Goal: Information Seeking & Learning: Understand process/instructions

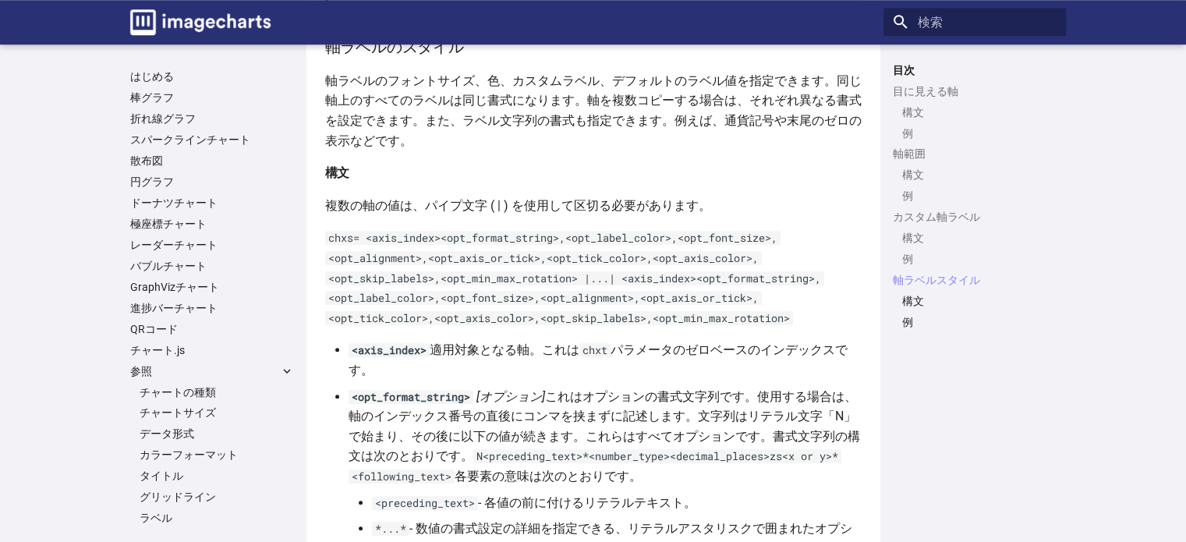
scroll to position [7213, 0]
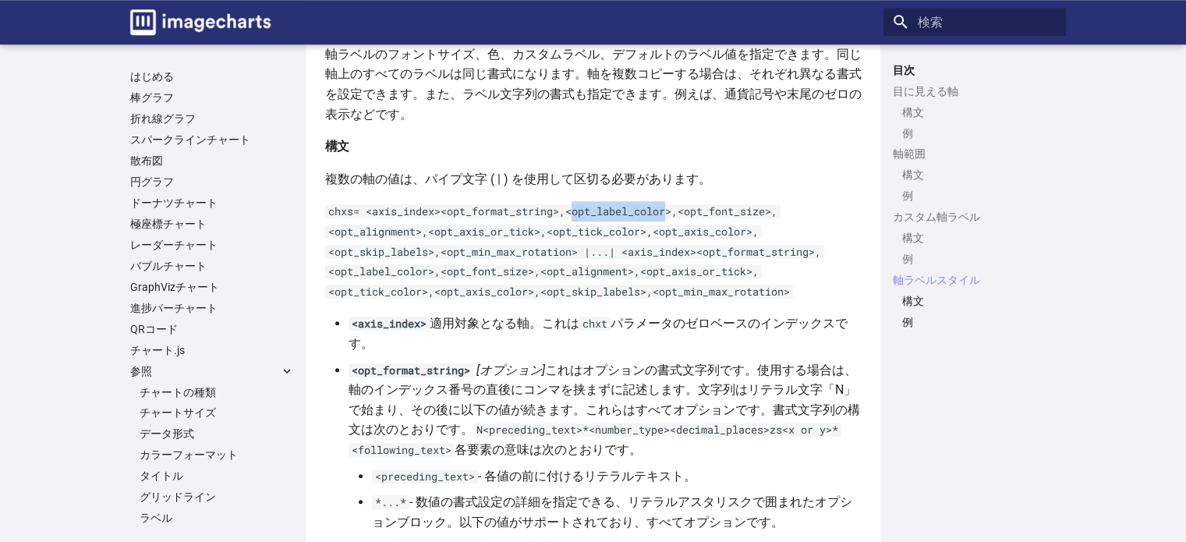
drag, startPoint x: 576, startPoint y: 196, endPoint x: 671, endPoint y: 193, distance: 95.2
click at [671, 204] on code "chxs= <axis_index><opt_format_string>,<opt_label_color>,<opt_font_size>,<opt_al…" at bounding box center [574, 251] width 499 height 94
copy code "opt_label_color"
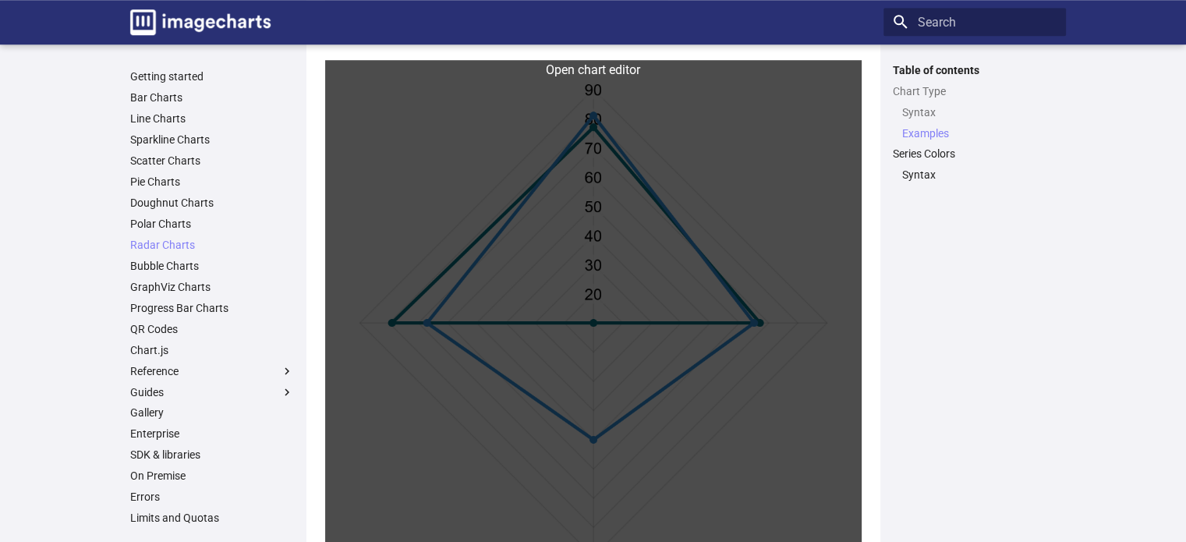
scroll to position [1170, 0]
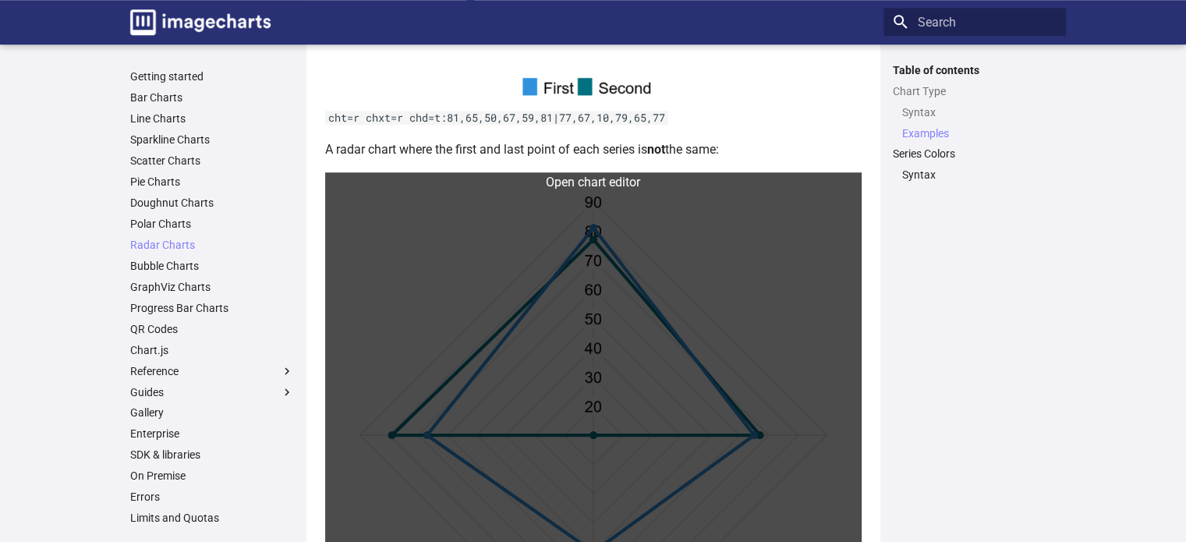
click at [605, 293] on link at bounding box center [593, 440] width 537 height 537
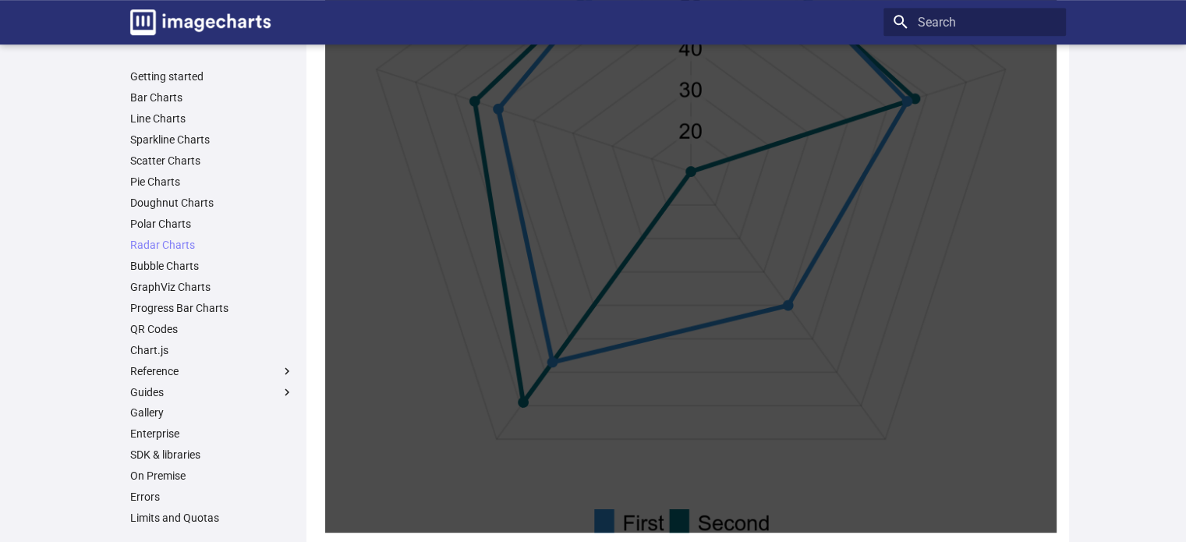
scroll to position [702, 0]
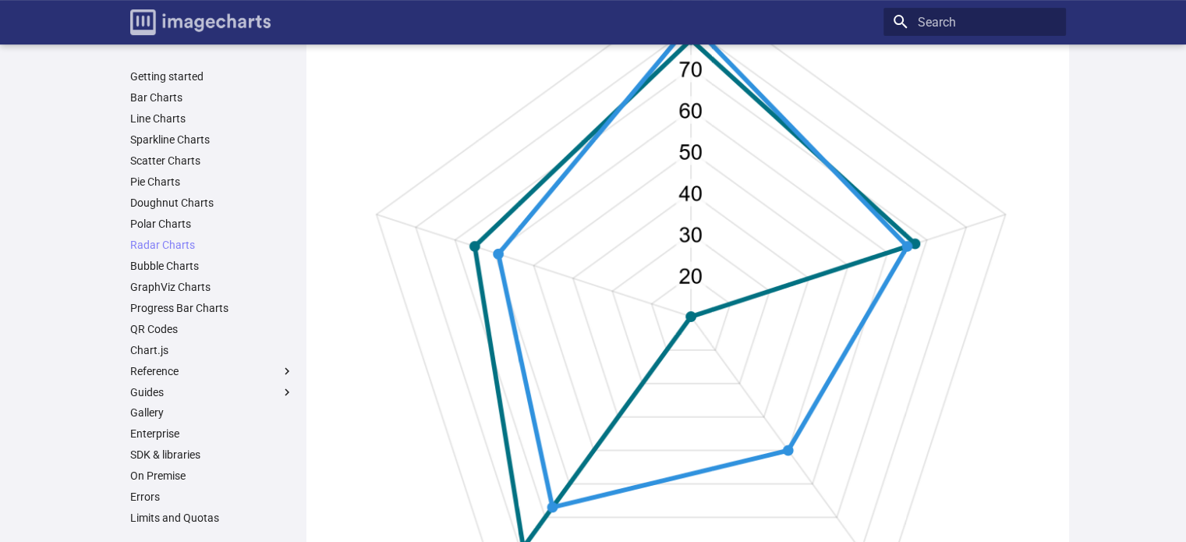
click at [253, 18] on img "Image-Charts documentation" at bounding box center [200, 22] width 140 height 26
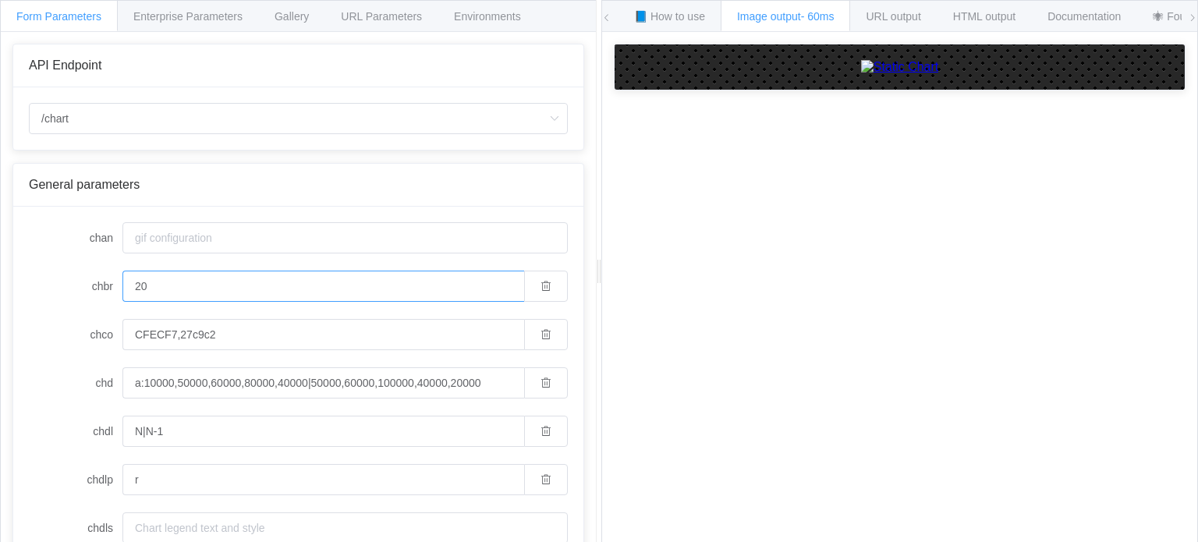
click at [447, 289] on input "20" at bounding box center [323, 286] width 402 height 31
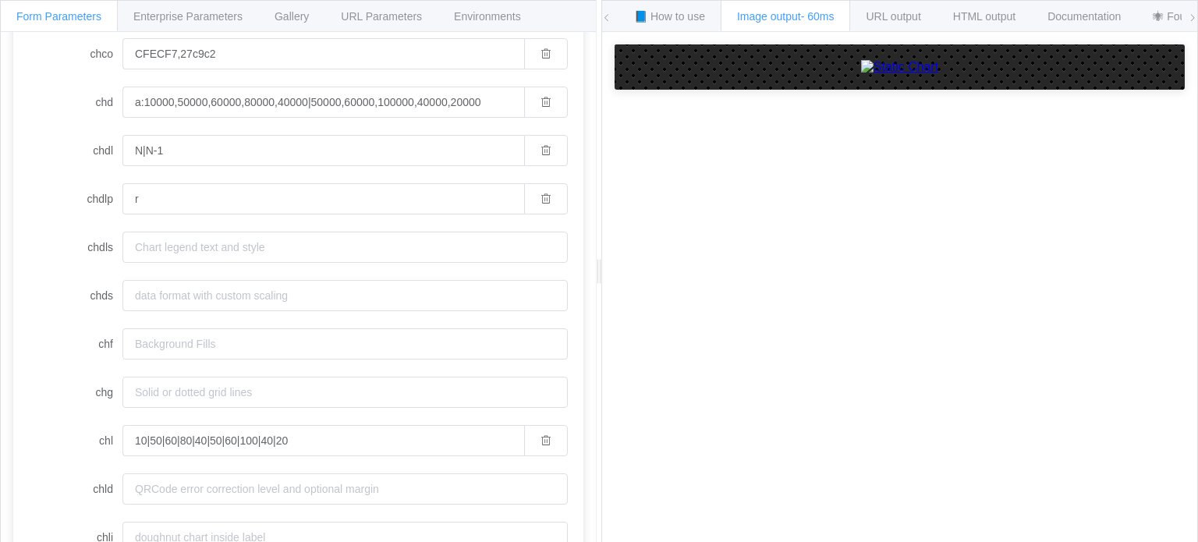
scroll to position [156, 0]
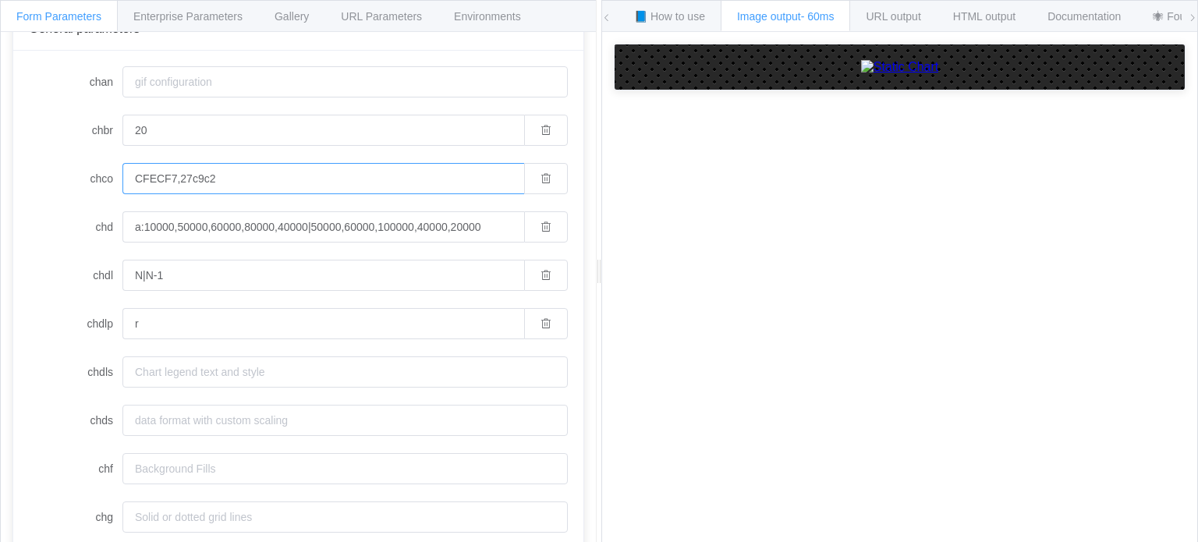
drag, startPoint x: 264, startPoint y: 182, endPoint x: 4, endPoint y: 177, distance: 259.8
click at [4, 177] on div "API Endpoint /chart /chart /chart.js/2.8.0 General parameters chan chbr 20 chco…" at bounding box center [298, 299] width 595 height 534
paste input "FF535380,31859C"
type input "FF535380,31859C"
click at [296, 288] on input "N|N-1" at bounding box center [323, 275] width 402 height 31
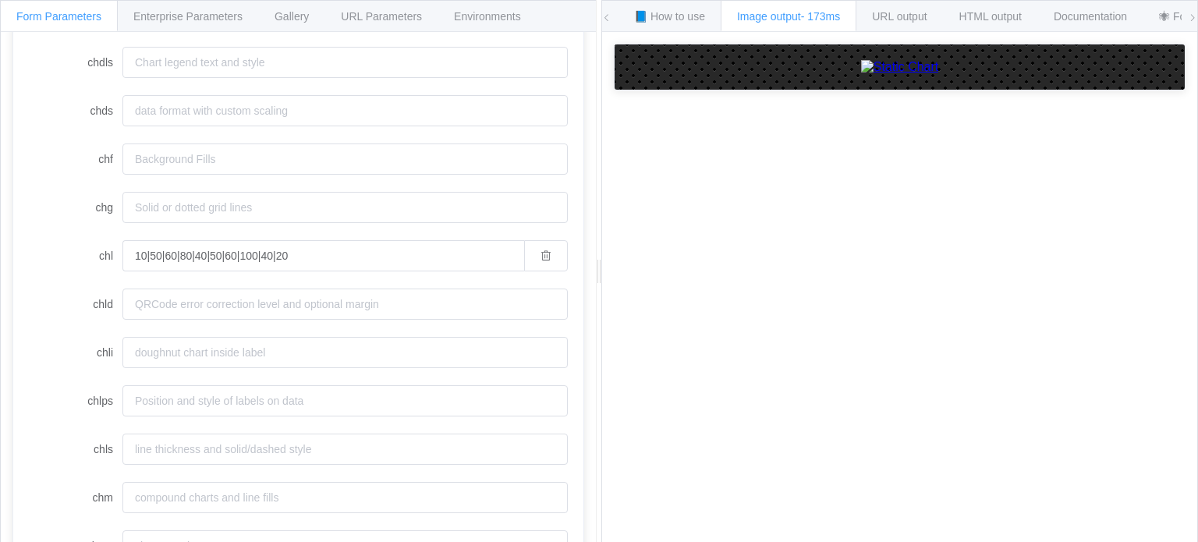
scroll to position [84, 0]
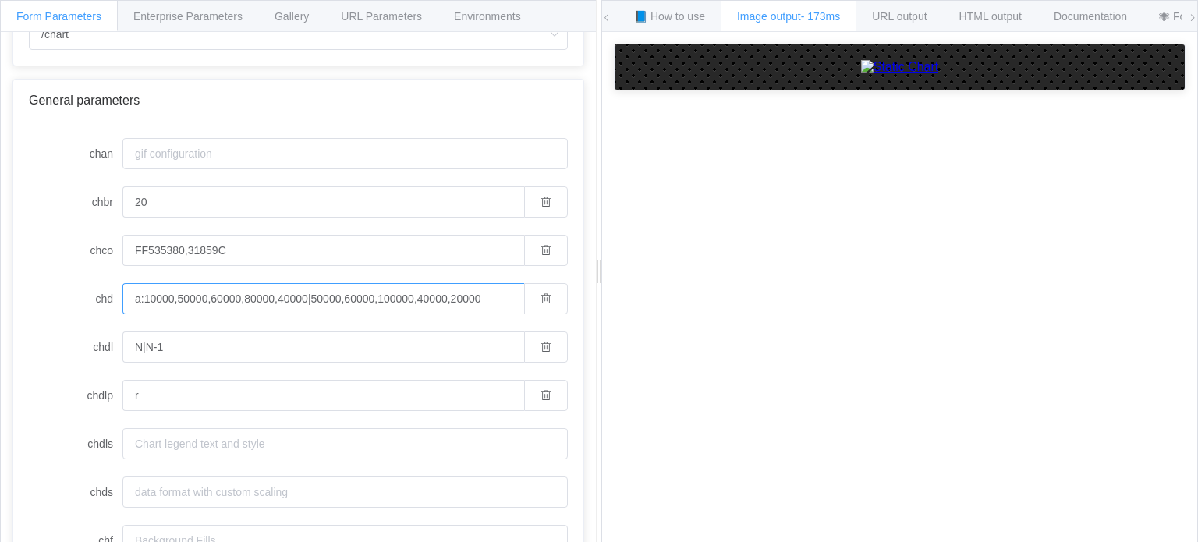
drag, startPoint x: 493, startPoint y: 298, endPoint x: 1, endPoint y: 285, distance: 492.4
click at [1, 285] on div "API Endpoint /chart /chart /chart.js/2.8.0 General parameters chan chbr 20 chco…" at bounding box center [298, 299] width 595 height 534
paste input "0,0,0,0,0,0,0|16,16,20,20,20,20,16"
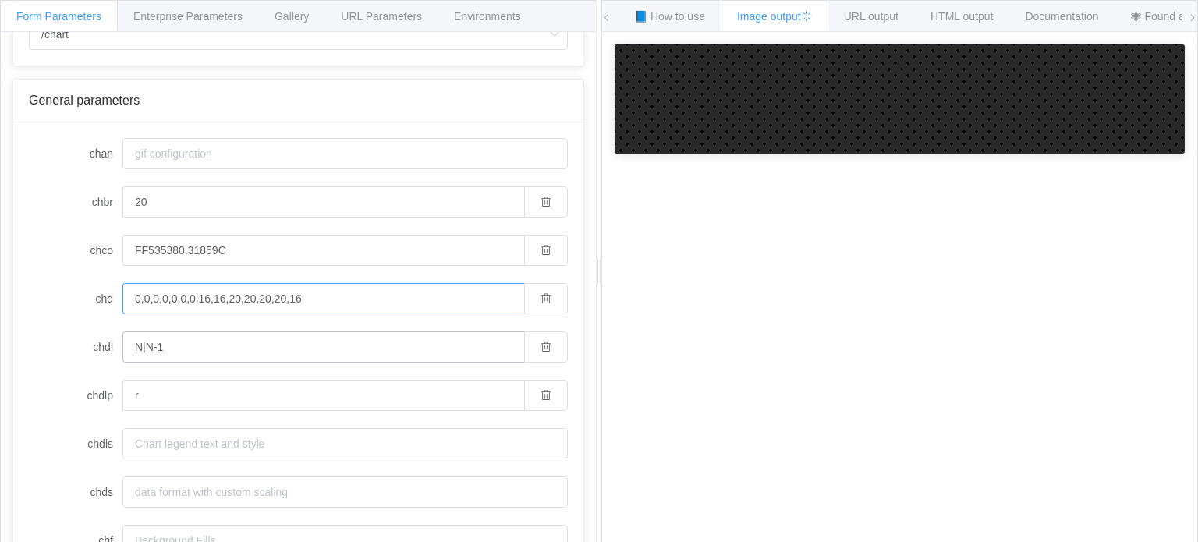
type input "0,0,0,0,0,0,0|16,16,20,20,20,20,16"
click at [278, 347] on input "N|N-1" at bounding box center [323, 347] width 402 height 31
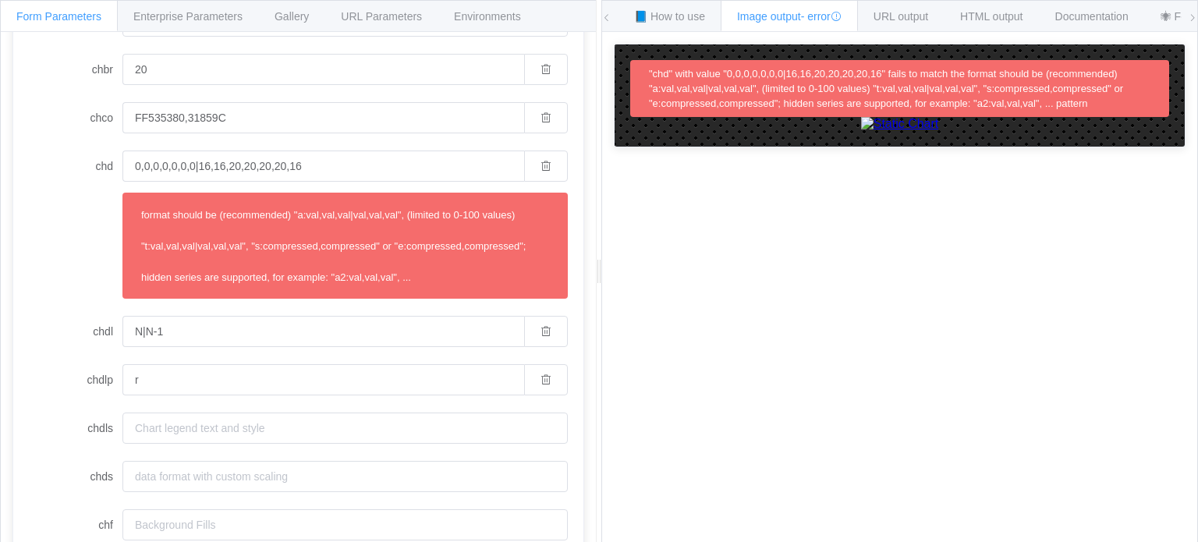
scroll to position [240, 0]
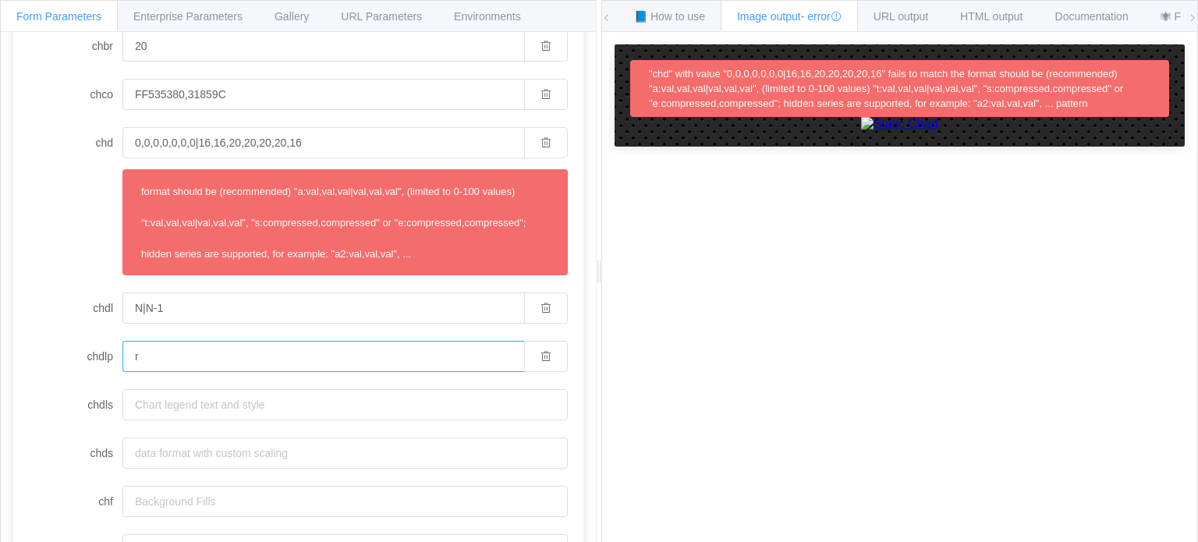
drag, startPoint x: 215, startPoint y: 349, endPoint x: 80, endPoint y: 333, distance: 135.9
type input "b"
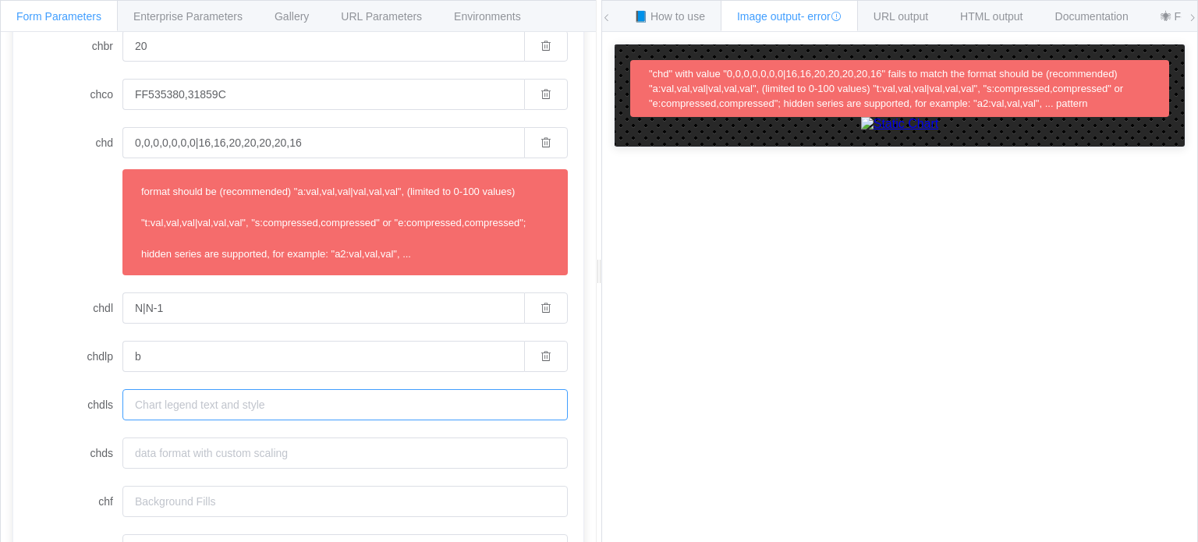
click at [208, 402] on input "chdls" at bounding box center [344, 404] width 445 height 31
drag, startPoint x: 397, startPoint y: 133, endPoint x: 42, endPoint y: 130, distance: 354.9
click at [42, 130] on div "chd 0,0,0,0,0,0,0|16,16,20,20,20,20,16 format should be (recommended) "a:val,va…" at bounding box center [298, 201] width 539 height 148
paste input "t:"
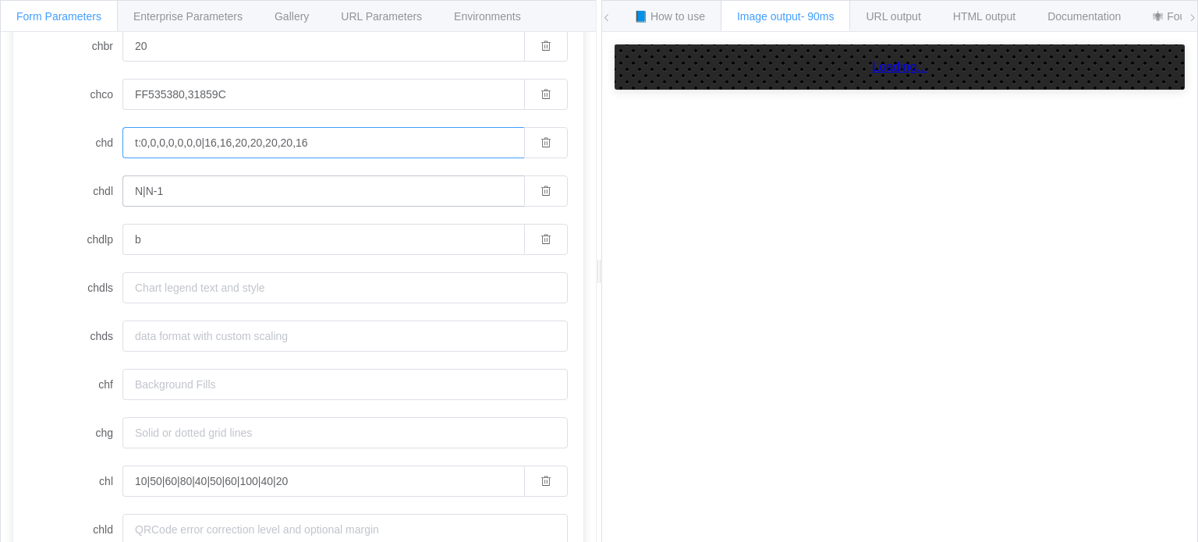
scroll to position [122, 0]
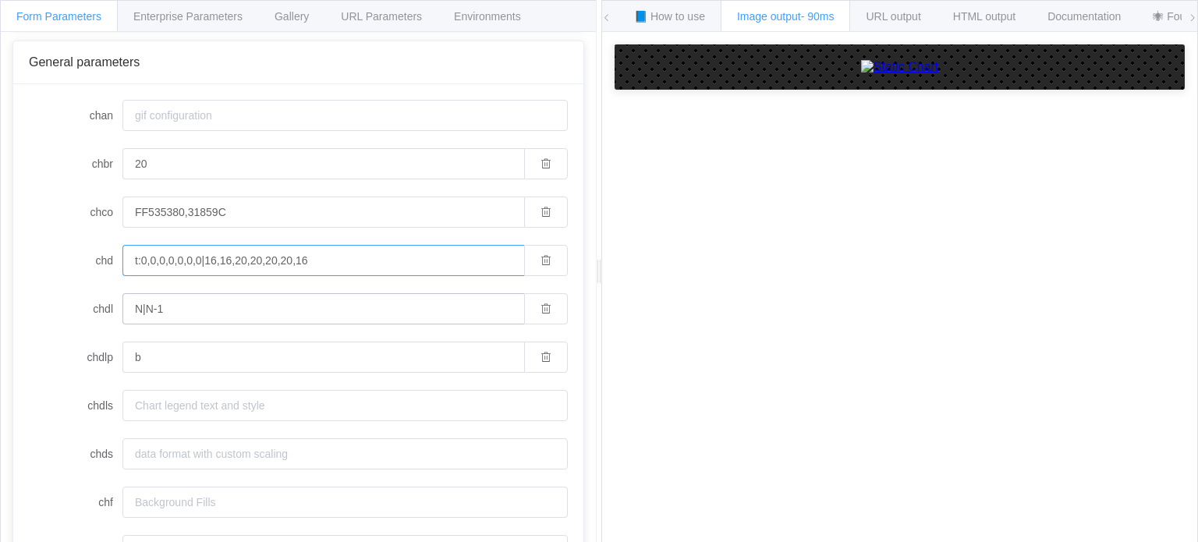
type input "t:0,0,0,0,0,0,0|16,16,20,20,20,20,16"
click at [362, 305] on input "N|N-1" at bounding box center [323, 308] width 402 height 31
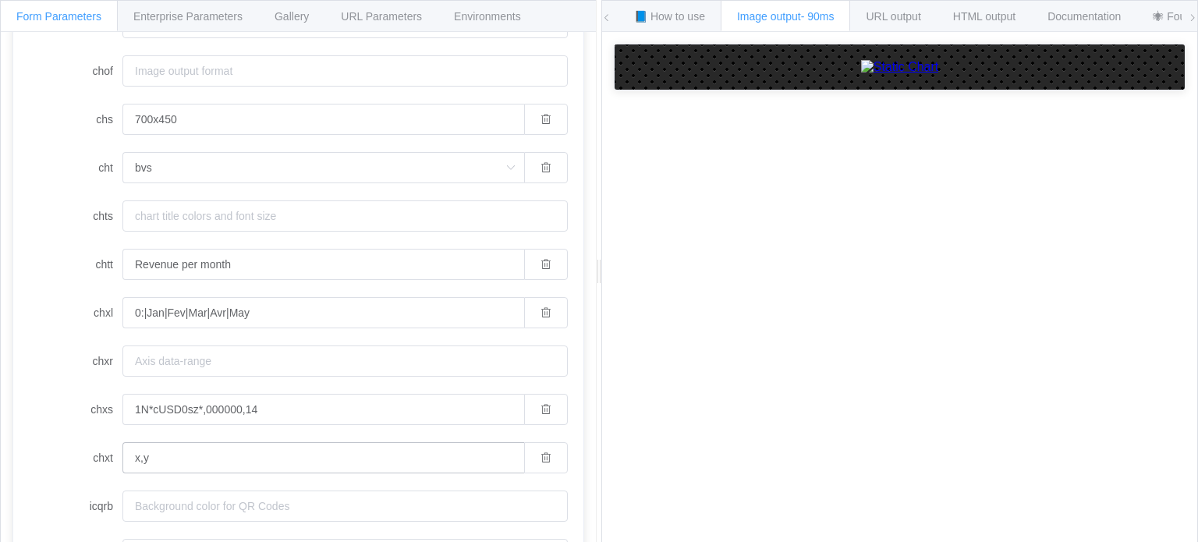
scroll to position [1089, 0]
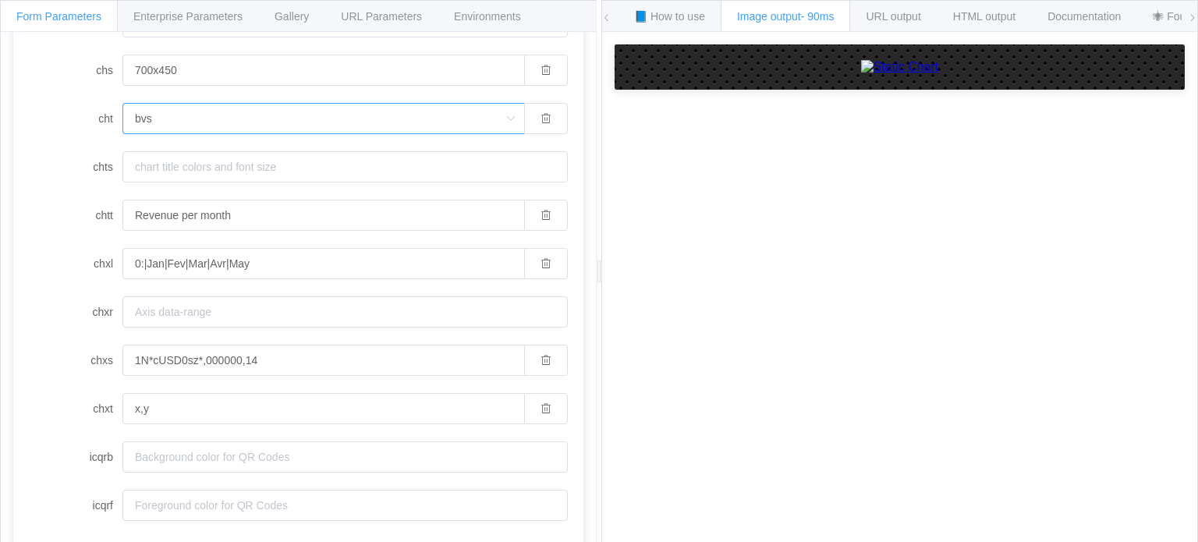
drag, startPoint x: 179, startPoint y: 116, endPoint x: 43, endPoint y: 108, distance: 136.7
click at [43, 108] on div "cht bvs bvs bvg bhs bhg bvo p p3 pc pd ls lc lxy ls:nda lc:nda lxy:nda pa bb gv…" at bounding box center [298, 118] width 539 height 31
click at [502, 124] on icon at bounding box center [511, 118] width 20 height 31
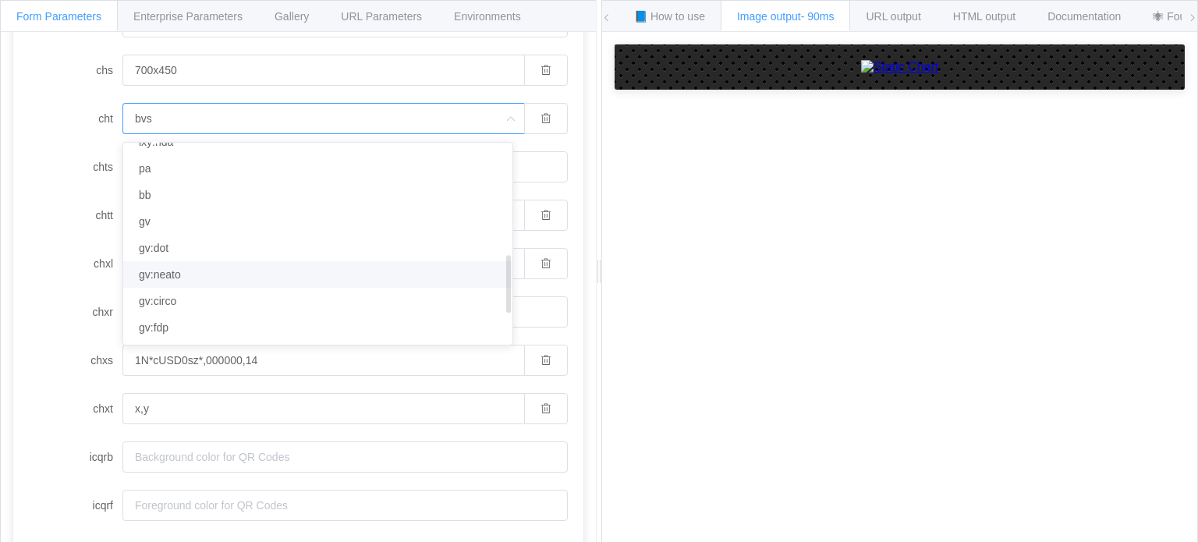
scroll to position [496, 0]
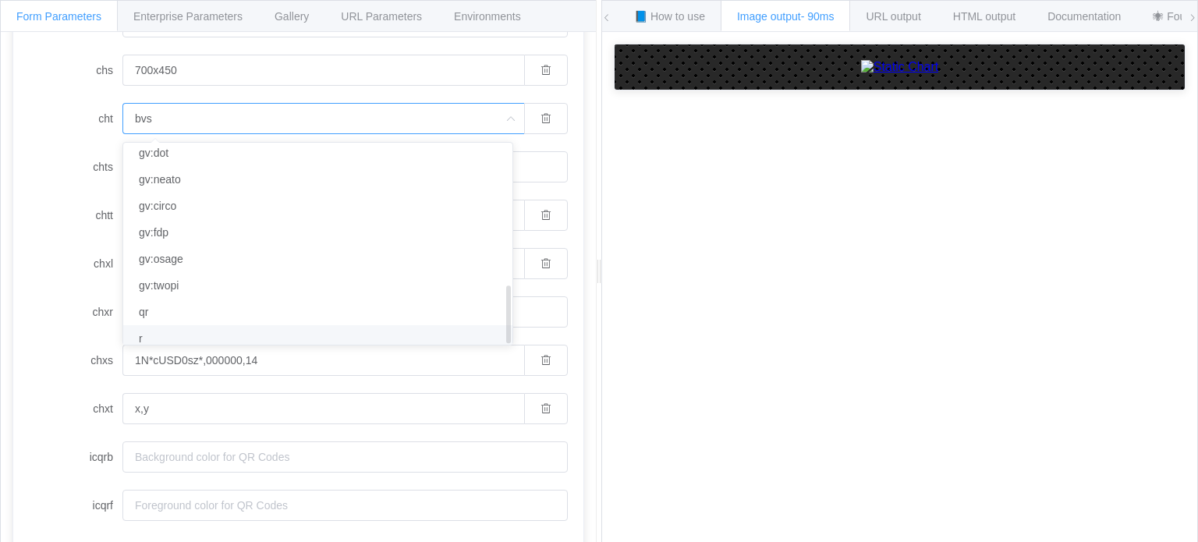
click at [265, 325] on li "r" at bounding box center [323, 338] width 401 height 27
type input "r"
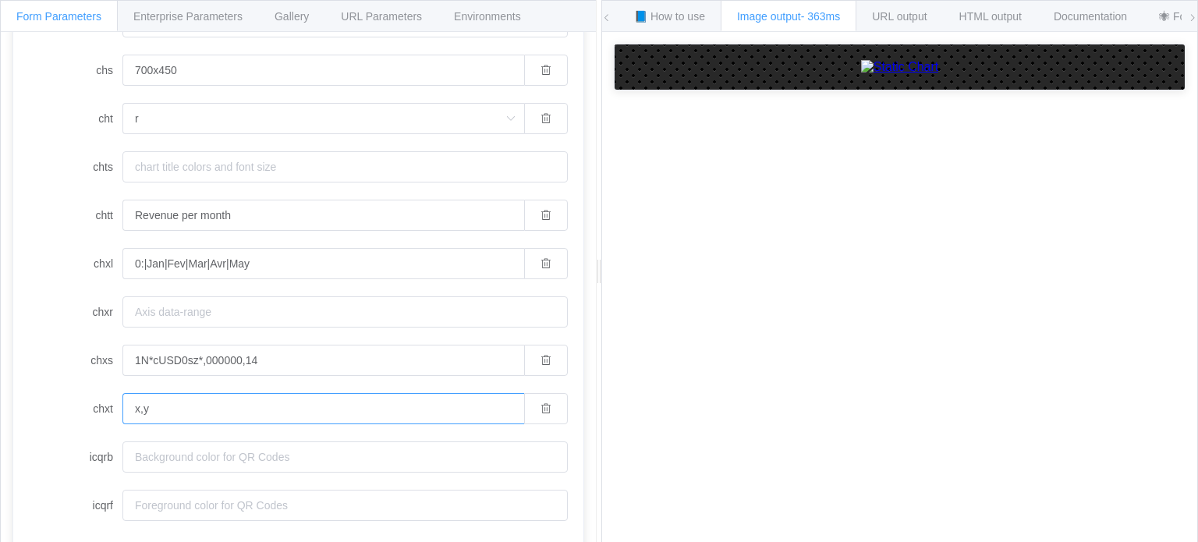
drag, startPoint x: 189, startPoint y: 400, endPoint x: 85, endPoint y: 399, distance: 103.8
click at [85, 399] on div "chxt x,y" at bounding box center [298, 408] width 539 height 31
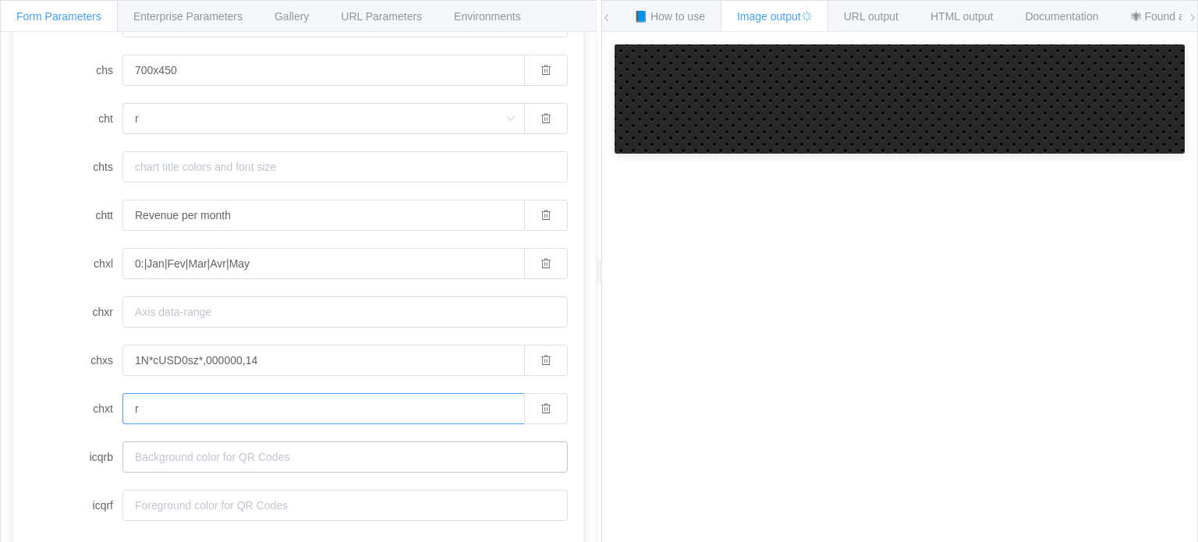
type input "r"
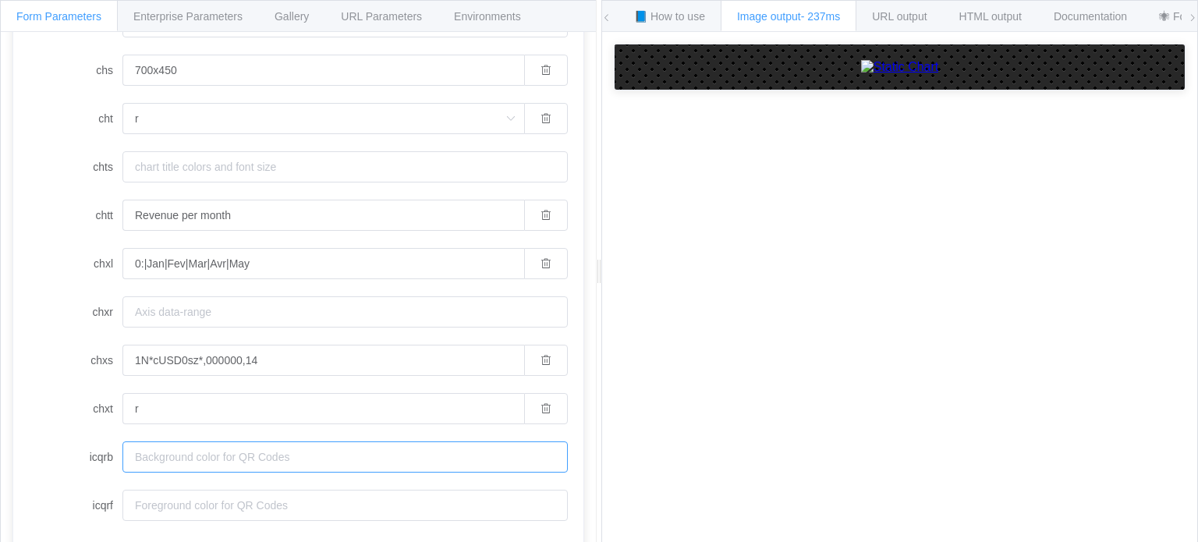
click at [195, 461] on input "icqrb" at bounding box center [344, 457] width 445 height 31
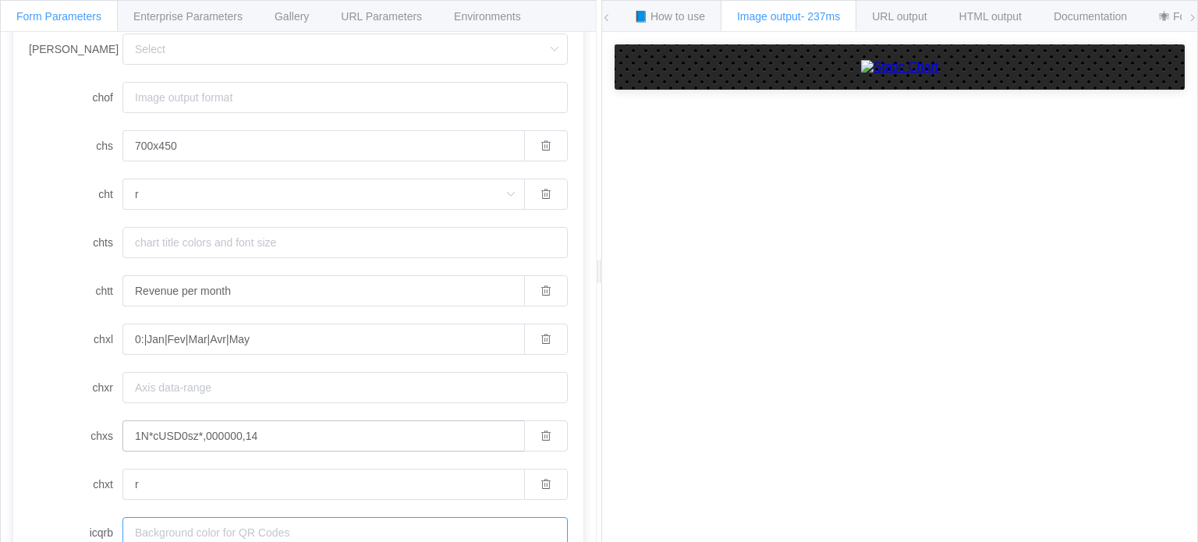
scroll to position [1089, 0]
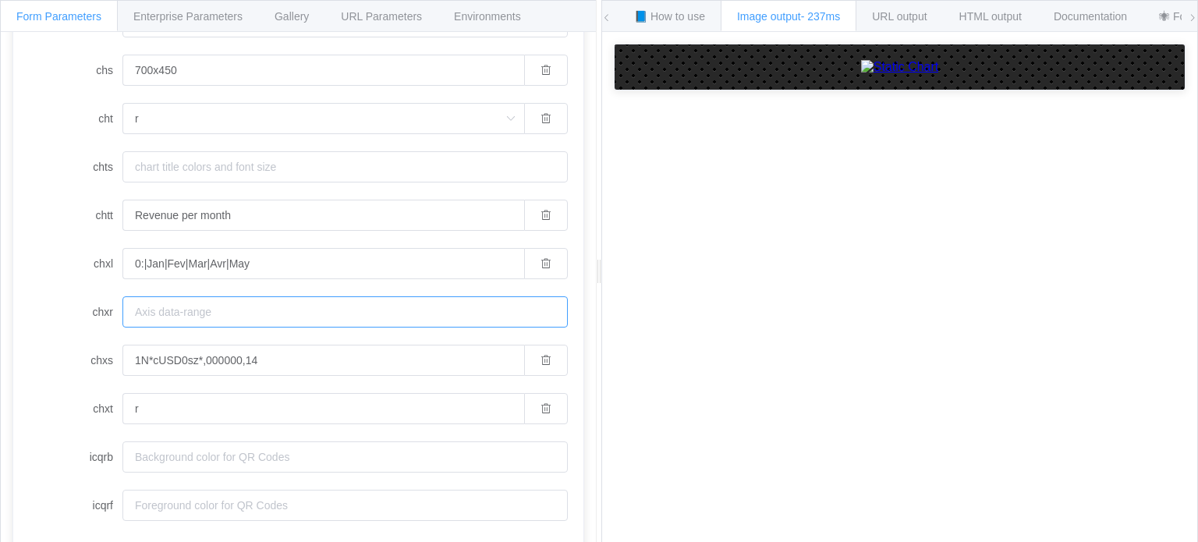
click at [223, 314] on input "chxr" at bounding box center [344, 311] width 445 height 31
paste input "0,0,20,4"
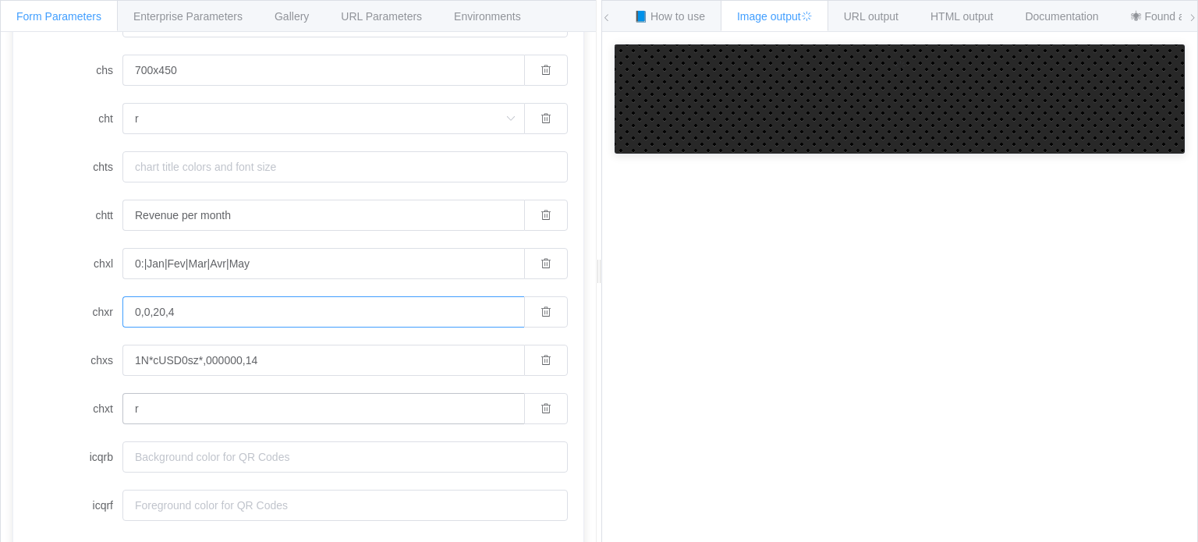
type input "0,0,20,4"
click at [267, 417] on input "r" at bounding box center [323, 408] width 402 height 31
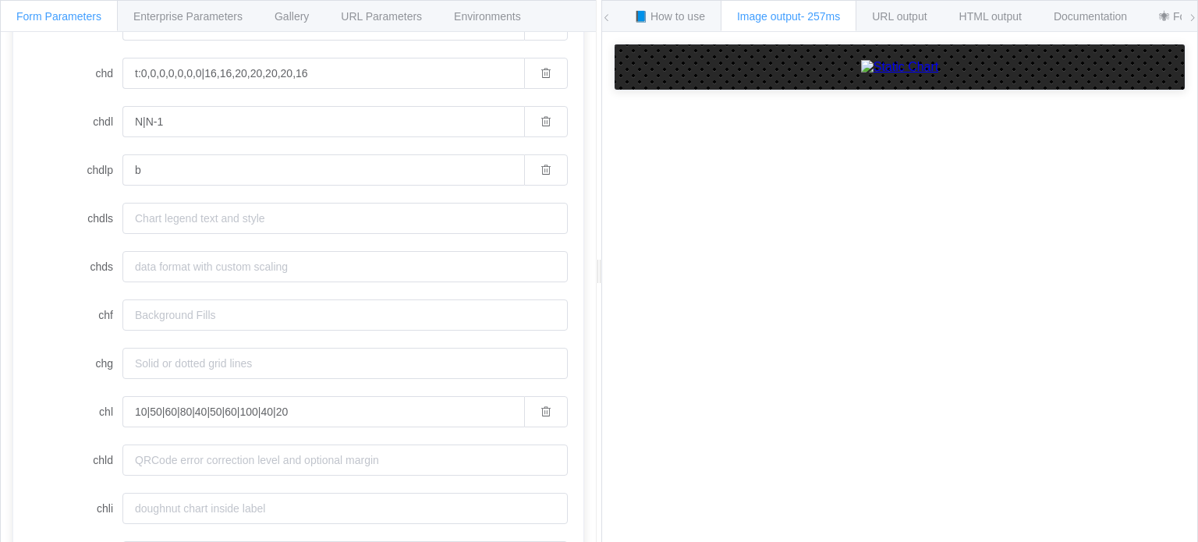
scroll to position [466, 0]
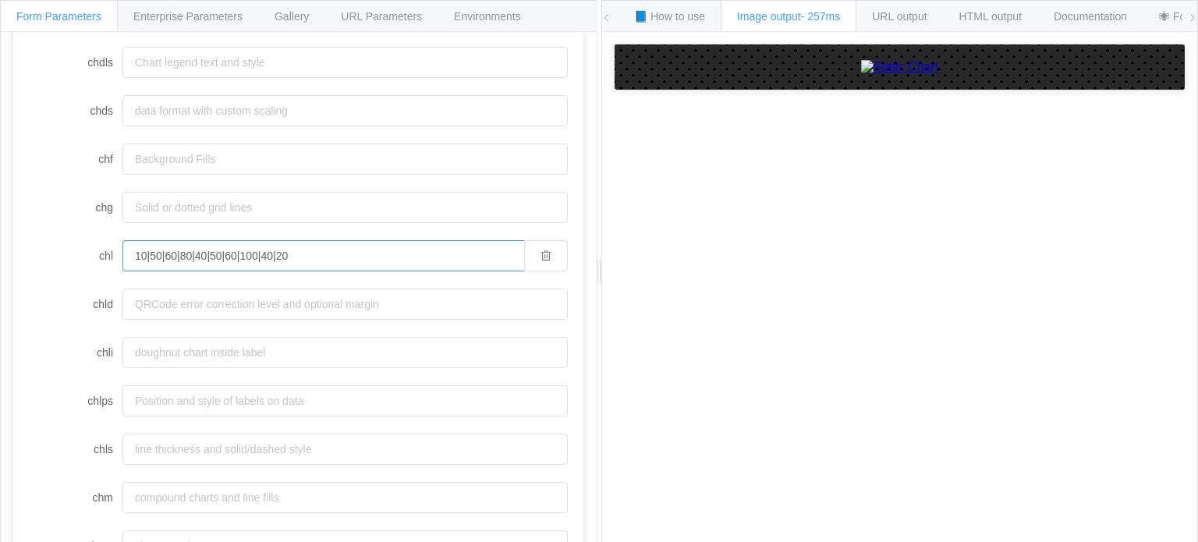
drag, startPoint x: 367, startPoint y: 253, endPoint x: 21, endPoint y: 222, distance: 346.9
click at [21, 222] on div "chan chbr 20 chco FF535380,31859C chd t:0,0,0,0,0,0,0|16,16,20,20,20,20,16 chdl…" at bounding box center [298, 458] width 570 height 1434
paste input "社交性|自己開示性|論理性|表現力|傾聴力|共感力"
type input "社交性|自己開示性|論理性|表現力|傾聴力|共感力"
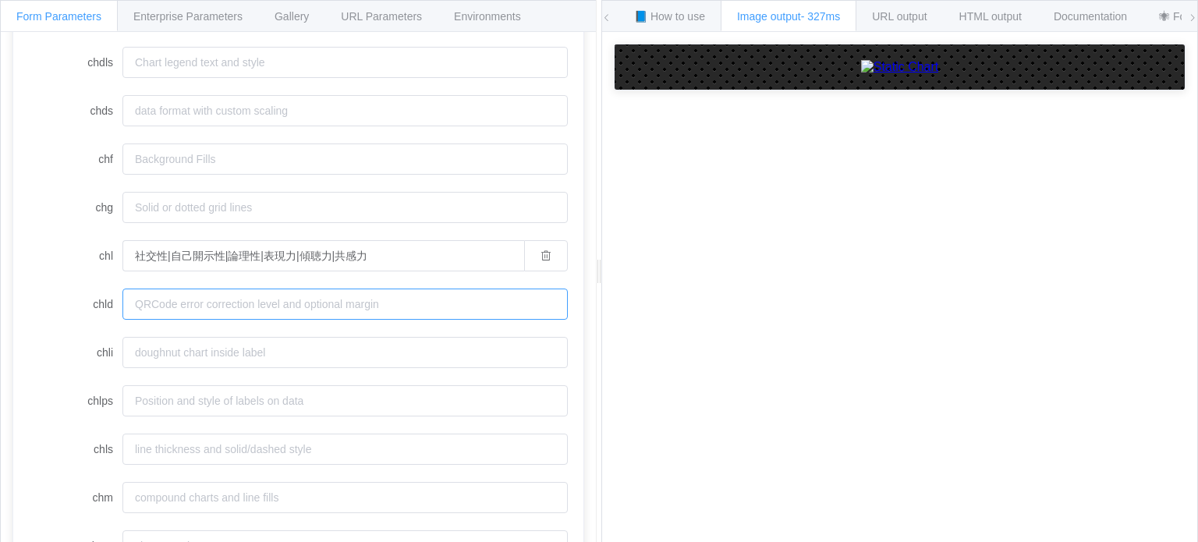
click at [293, 310] on input "chld" at bounding box center [344, 304] width 445 height 31
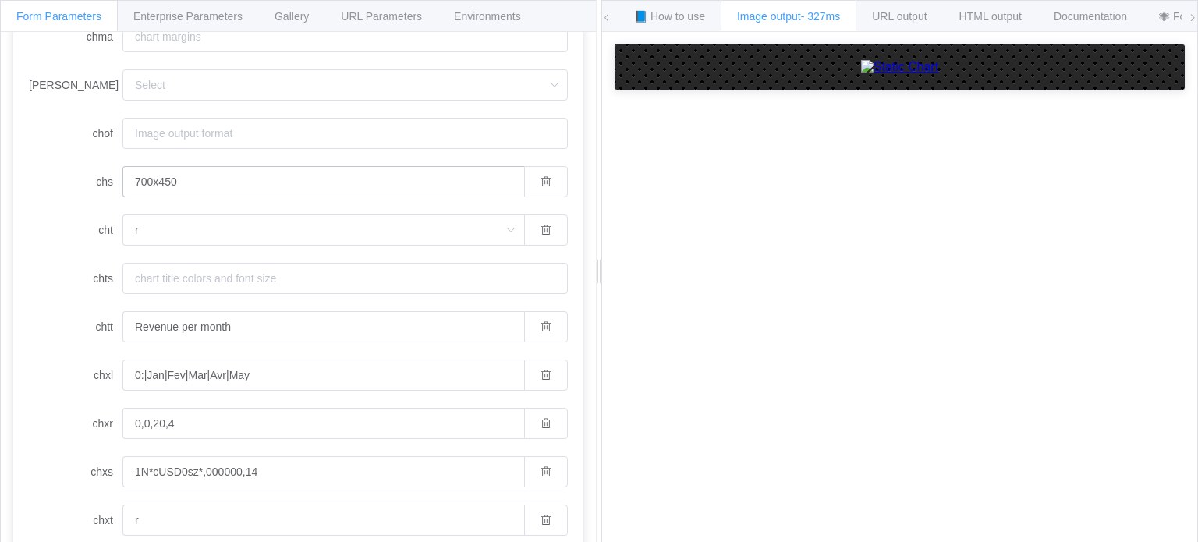
scroll to position [1014, 0]
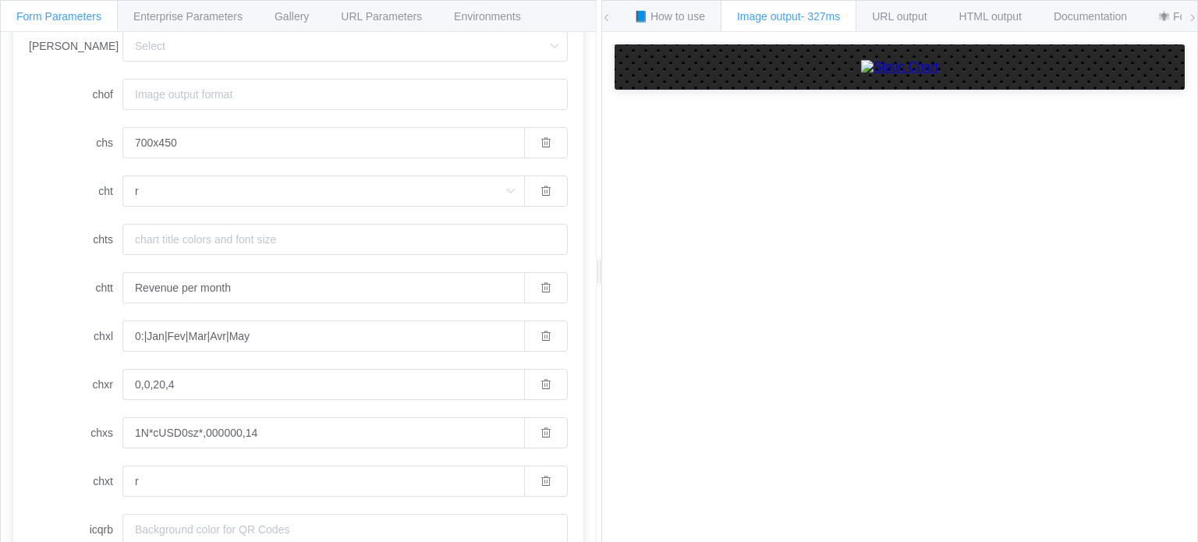
click at [100, 337] on label "chxl" at bounding box center [76, 336] width 94 height 31
click at [122, 337] on input "0:|Jan|Fev|Mar|Avr|May" at bounding box center [323, 336] width 402 height 31
click at [100, 337] on label "chxl" at bounding box center [76, 336] width 94 height 31
click at [122, 337] on input "0:|Jan|Fev|Mar|Avr|May" at bounding box center [323, 336] width 402 height 31
copy label "chxl"
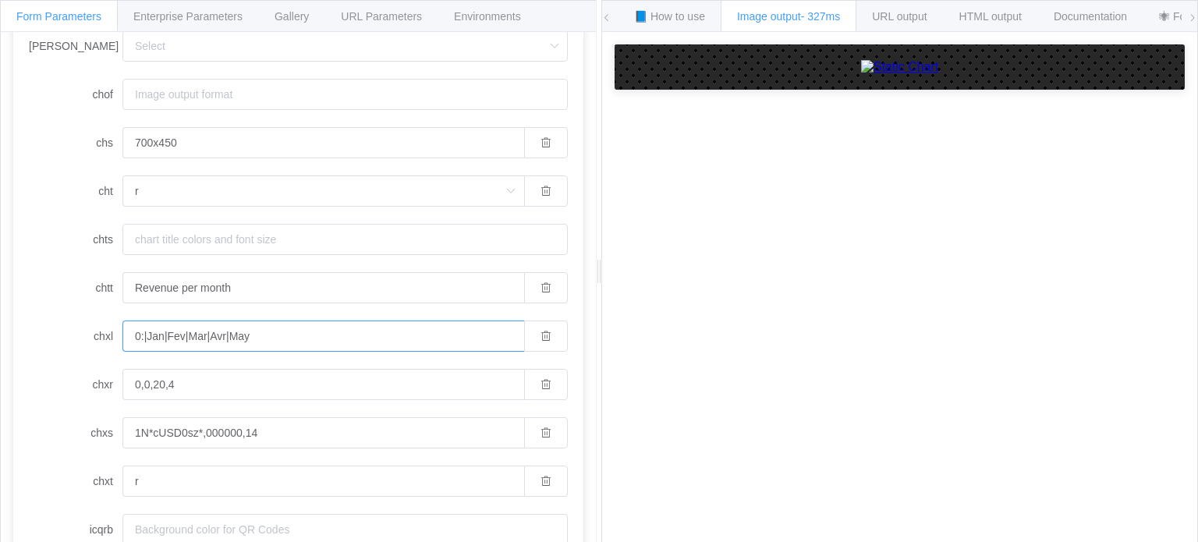
drag, startPoint x: 345, startPoint y: 342, endPoint x: 0, endPoint y: 306, distance: 346.7
click at [0, 306] on div "Form Parameters Enterprise Parameters Gallery URL Parameters Environments API E…" at bounding box center [298, 272] width 597 height 544
type input "chxl"
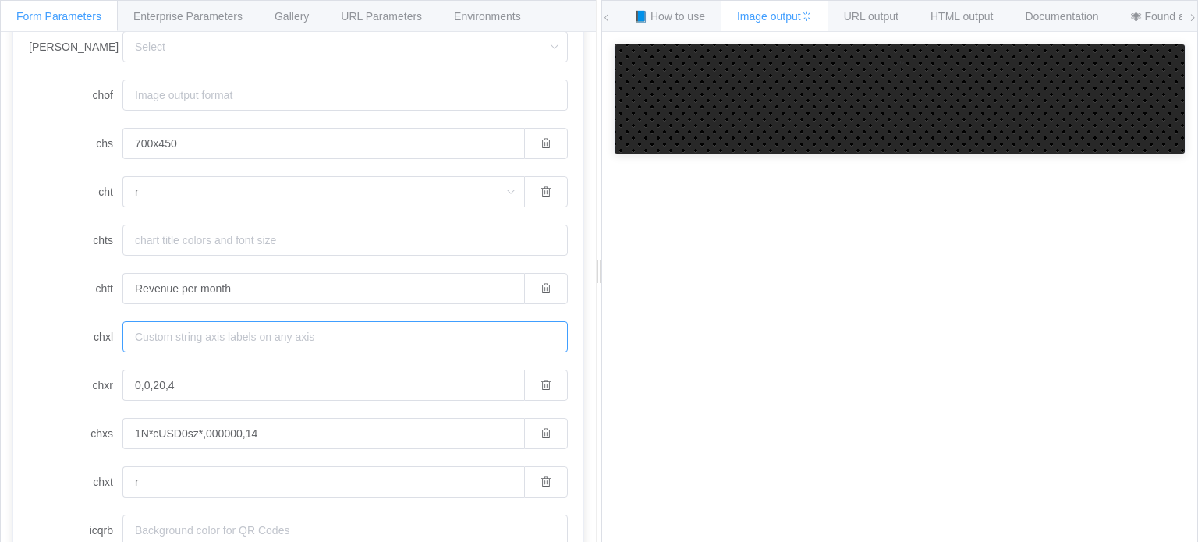
type input "0:|Jan|Fev|Mar|Avr|May"
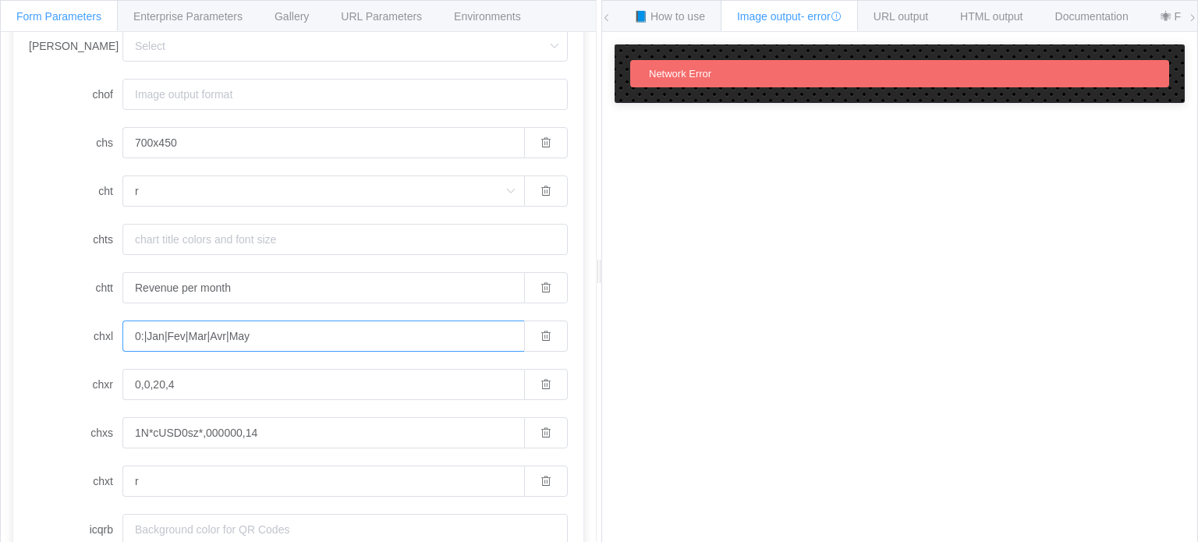
click at [275, 339] on input "0:|Jan|Fev|Mar|Avr|May" at bounding box center [323, 336] width 402 height 31
click at [321, 339] on input "0:|Jan|Fev|Mar|Avr|May" at bounding box center [323, 336] width 402 height 31
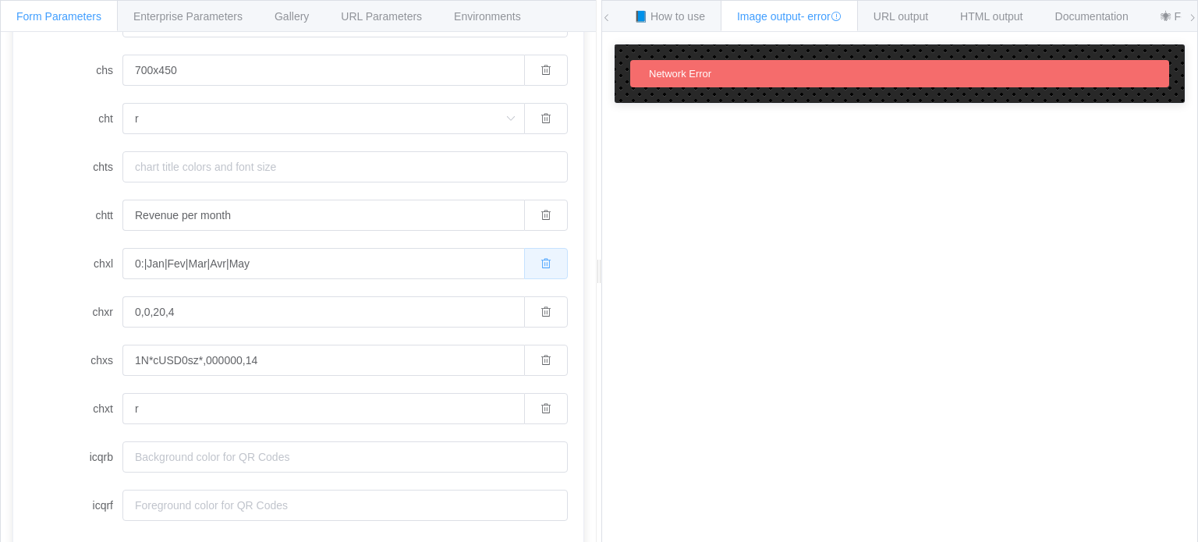
click at [524, 264] on button "button" at bounding box center [546, 263] width 44 height 31
click at [523, 266] on input "chxl" at bounding box center [344, 263] width 445 height 31
type input "0:|Jan|Fev|Mar|Avr|May"
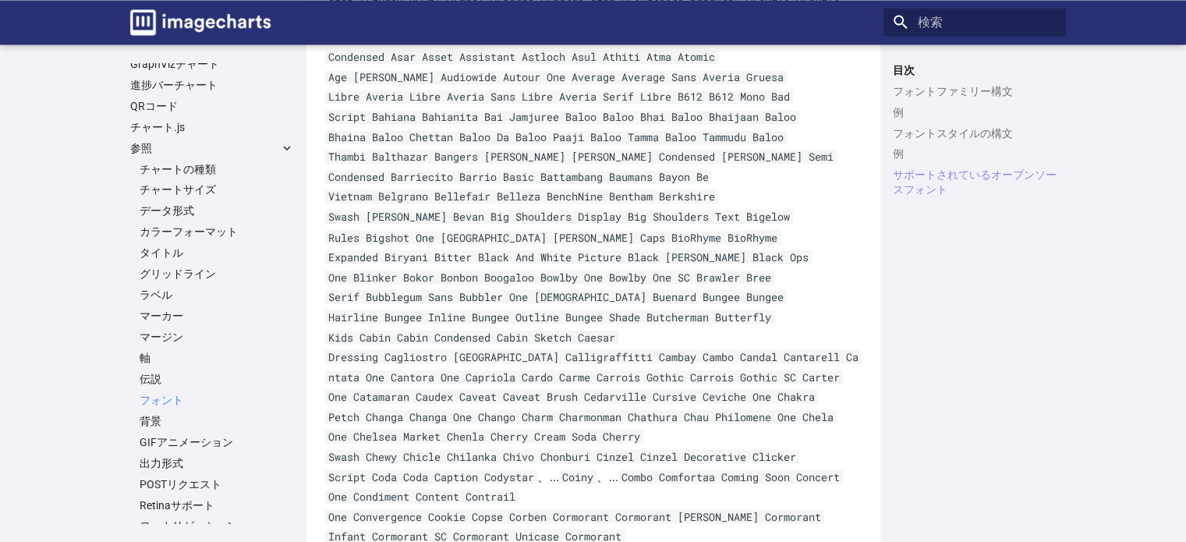
scroll to position [209, 0]
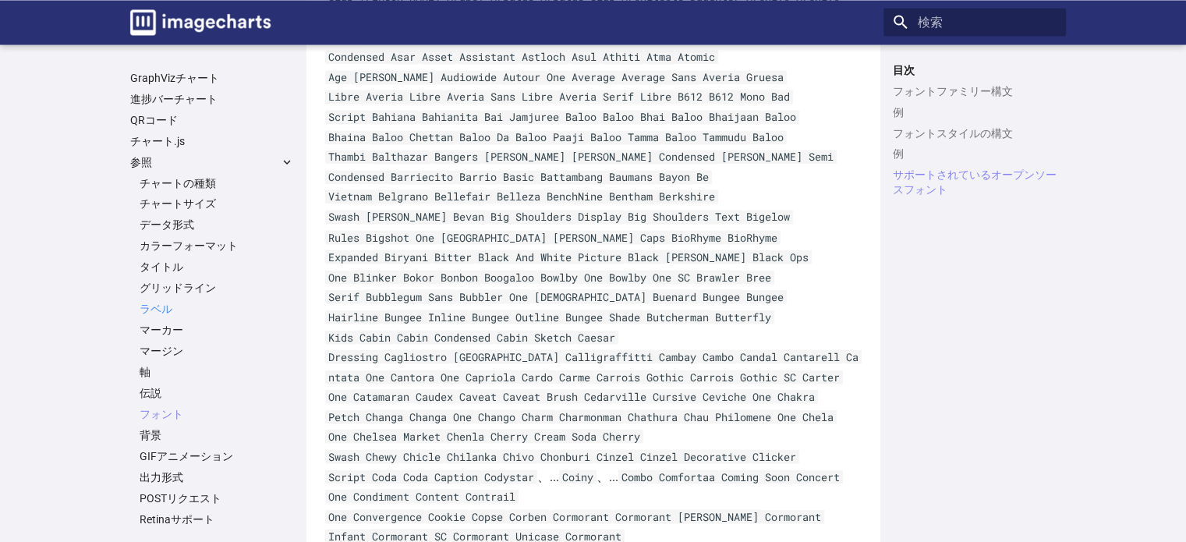
click at [168, 311] on font "ラベル" at bounding box center [156, 309] width 33 height 12
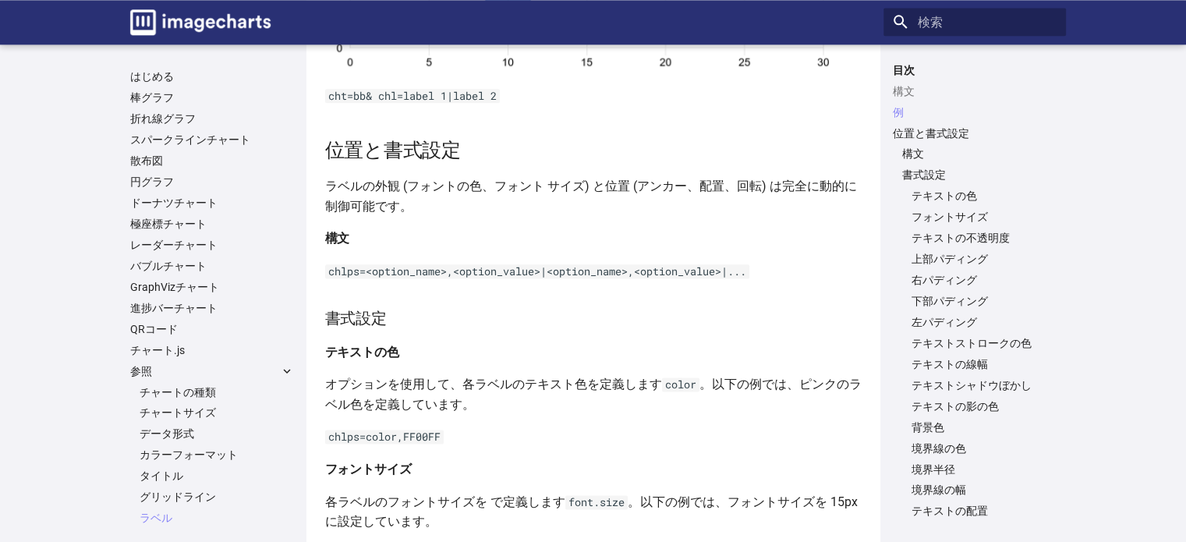
scroll to position [2028, 0]
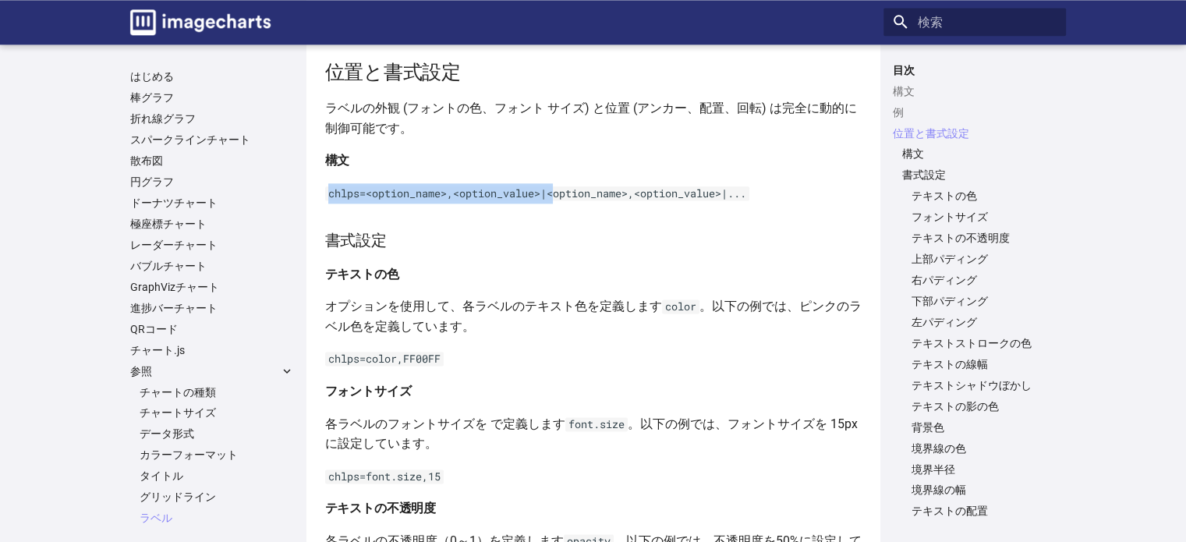
drag, startPoint x: 336, startPoint y: 198, endPoint x: 559, endPoint y: 199, distance: 223.1
click at [559, 199] on code "chlps=<option_name>,<option_value>|<option_name>,<option_value>|..." at bounding box center [537, 193] width 424 height 14
drag, startPoint x: 328, startPoint y: 199, endPoint x: 344, endPoint y: 197, distance: 16.5
click at [344, 197] on code "chlps=<option_name>,<option_value>|<option_name>,<option_value>|..." at bounding box center [537, 193] width 424 height 14
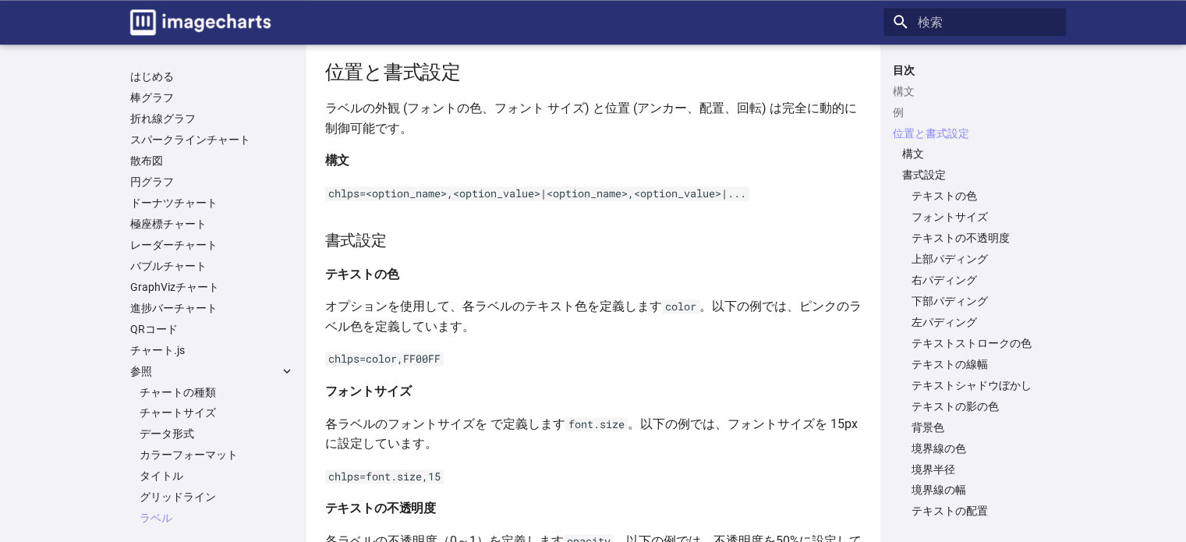
drag, startPoint x: 328, startPoint y: 479, endPoint x: 449, endPoint y: 480, distance: 120.1
click at [449, 480] on p "chlps=font.size,15" at bounding box center [593, 476] width 537 height 20
copy code "chlps=font.size,15"
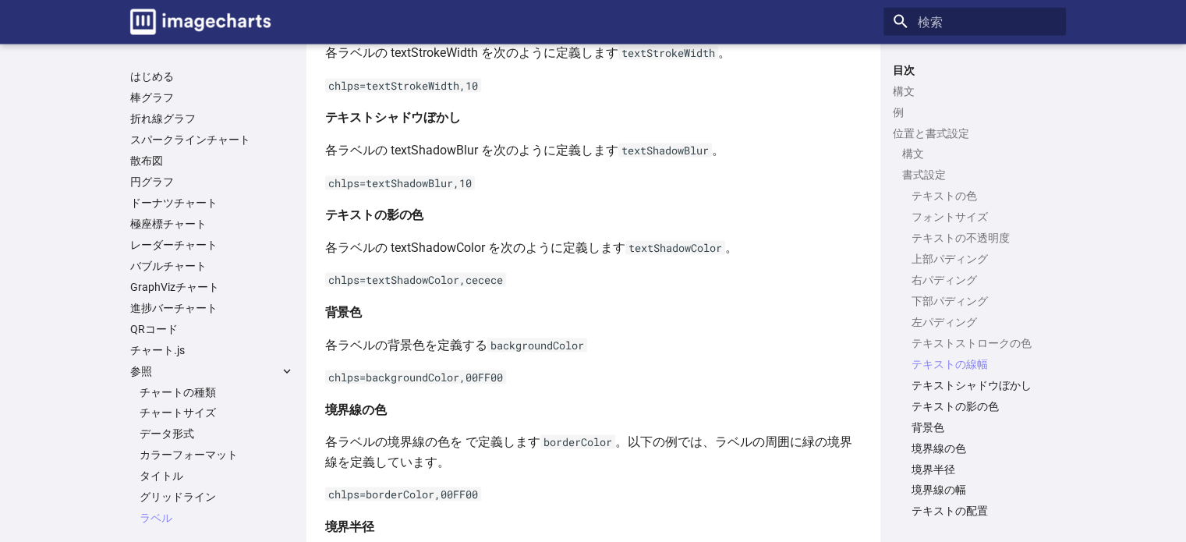
scroll to position [3198, 0]
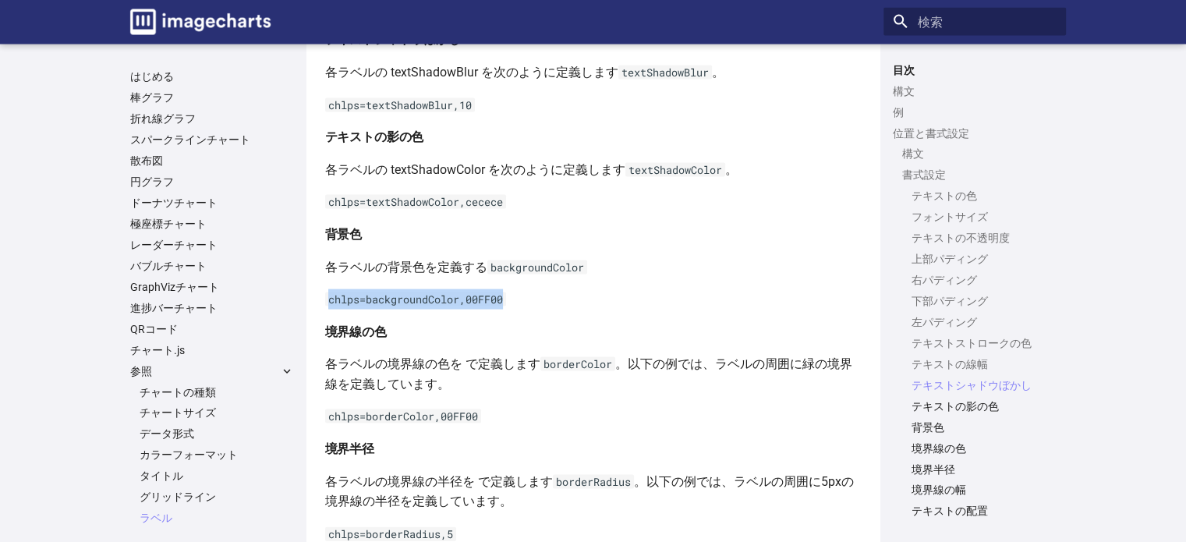
drag, startPoint x: 329, startPoint y: 299, endPoint x: 515, endPoint y: 296, distance: 185.7
click at [515, 296] on p "chlps=backgroundColor,00FF00" at bounding box center [593, 299] width 537 height 20
copy code "chlps=backgroundColor,00FF00"
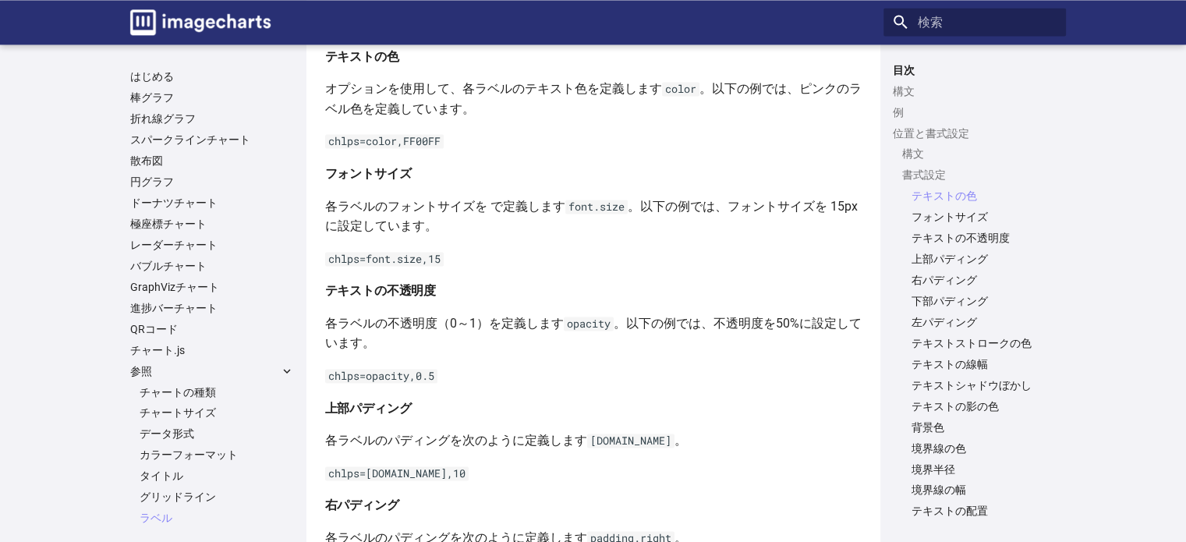
scroll to position [2187, 0]
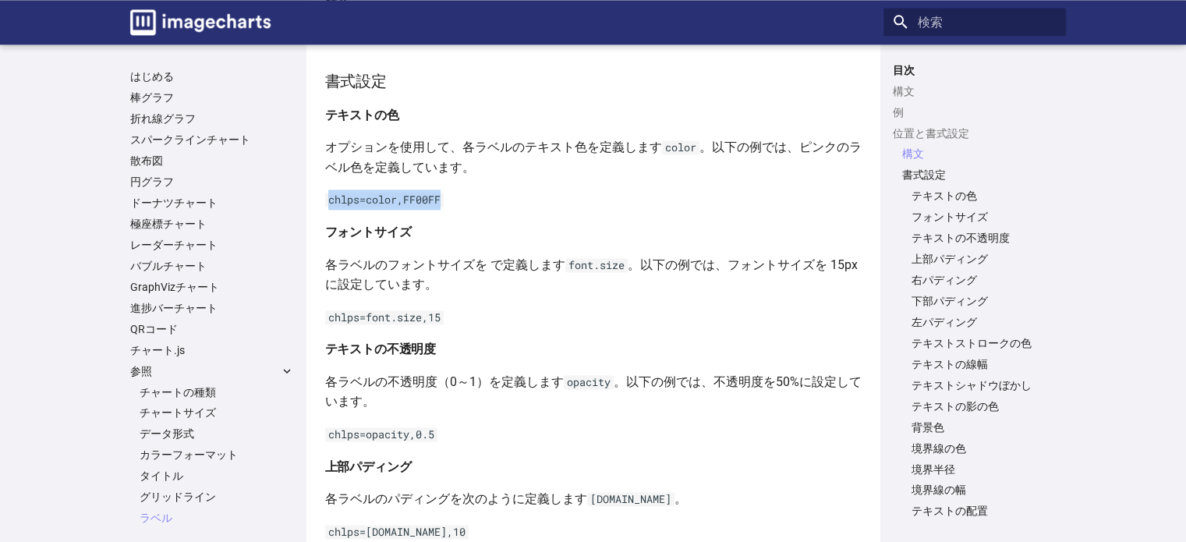
drag, startPoint x: 325, startPoint y: 204, endPoint x: 455, endPoint y: 204, distance: 129.5
click at [455, 204] on p "chlps=color,FF00FF" at bounding box center [593, 200] width 537 height 20
copy code "chlps=color,FF00FF"
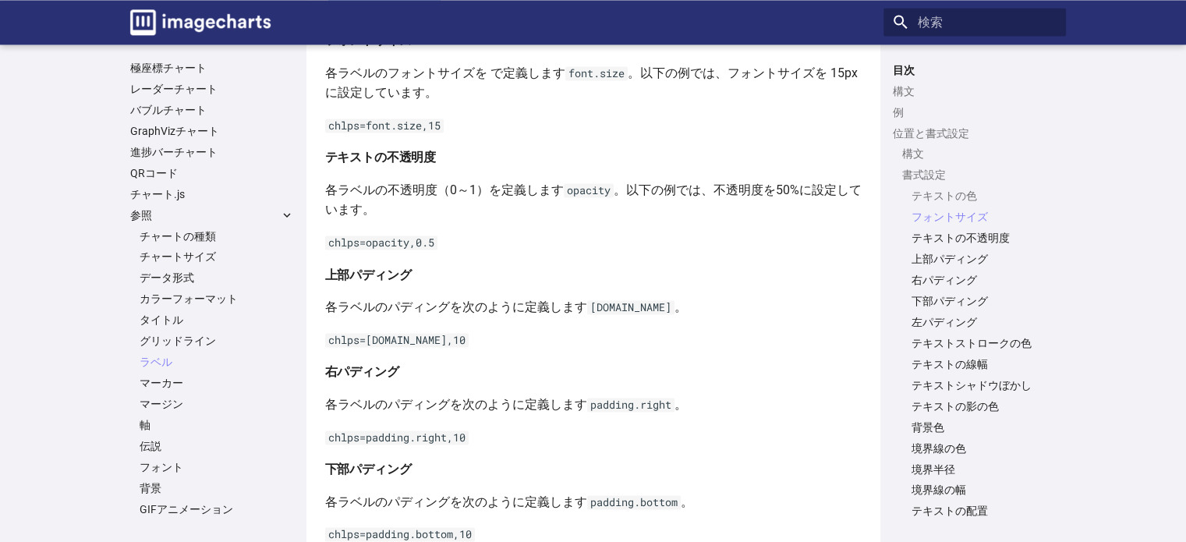
scroll to position [2343, 0]
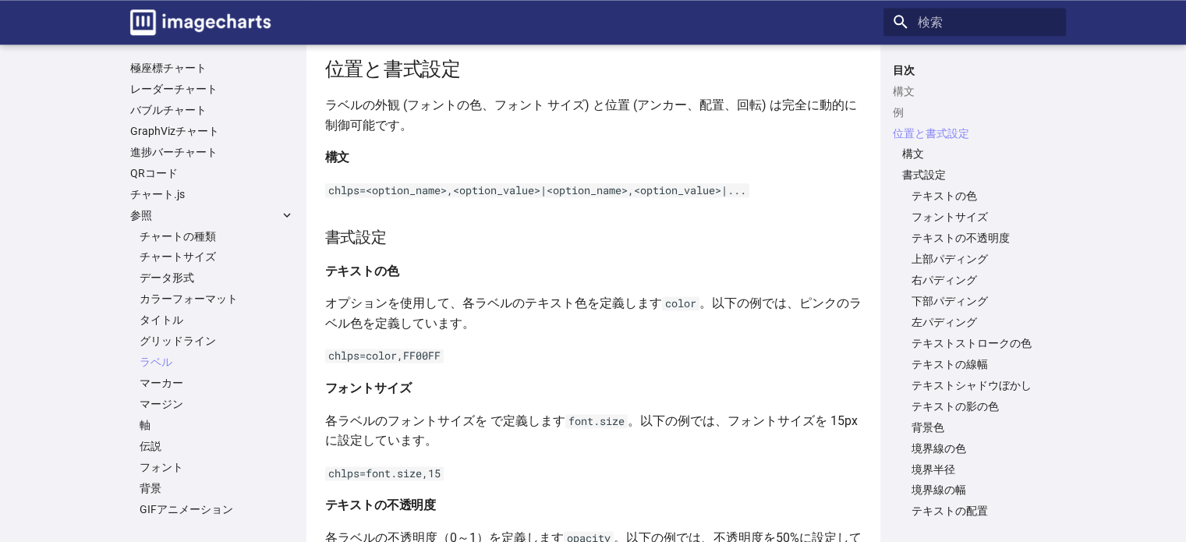
click at [665, 276] on h4 "テキストの色" at bounding box center [593, 271] width 537 height 20
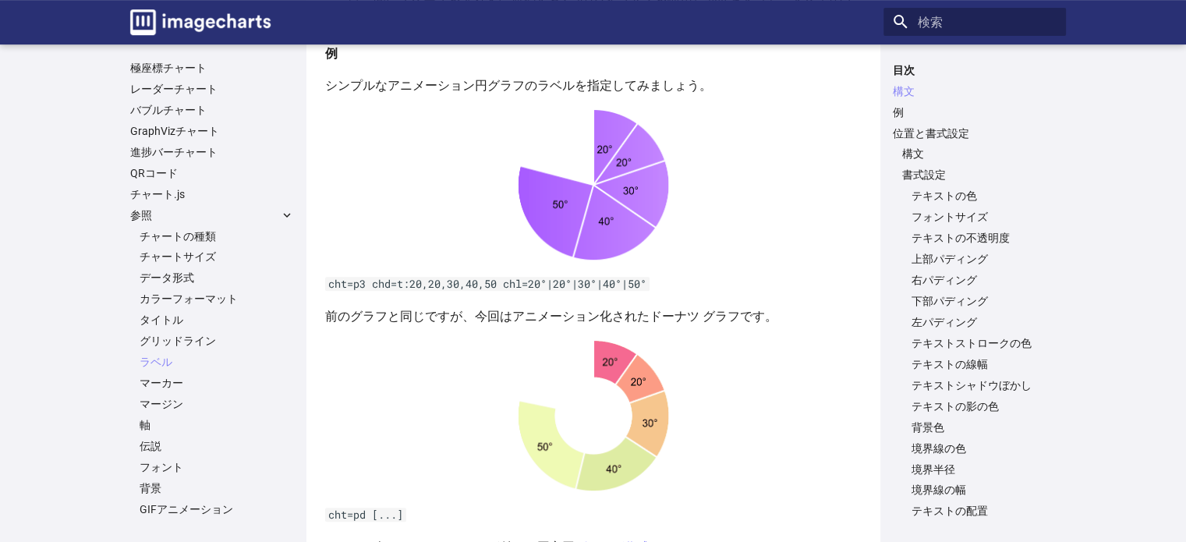
scroll to position [471, 0]
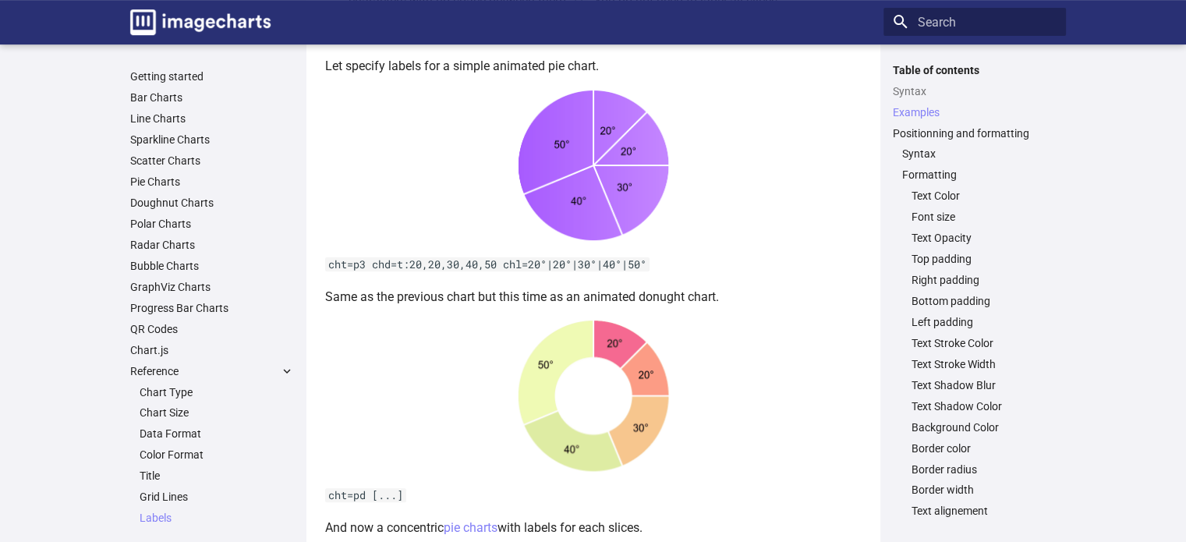
scroll to position [549, 0]
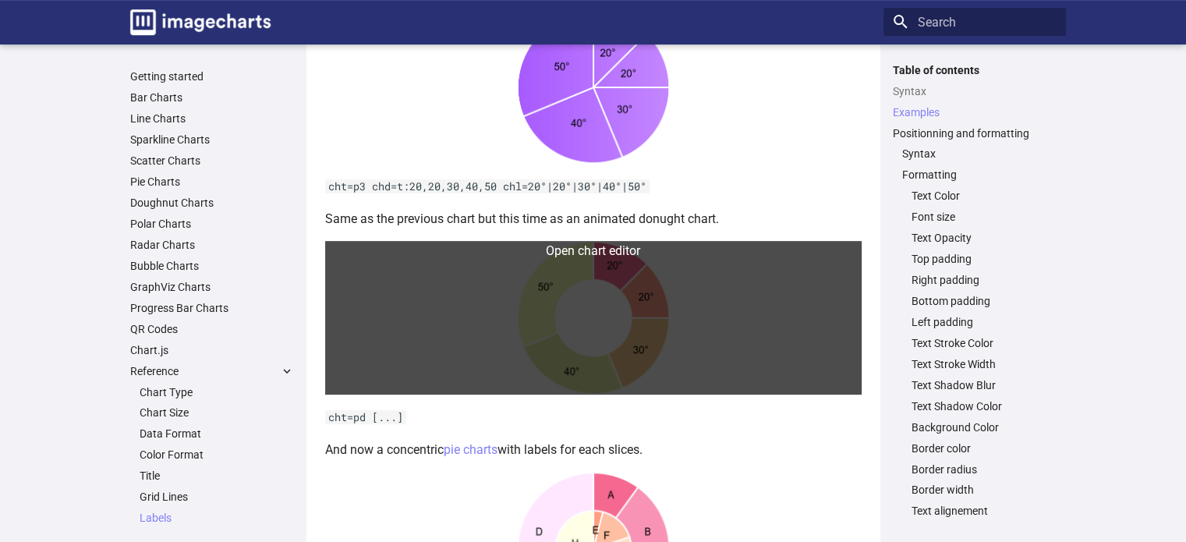
click at [652, 282] on link at bounding box center [593, 318] width 537 height 154
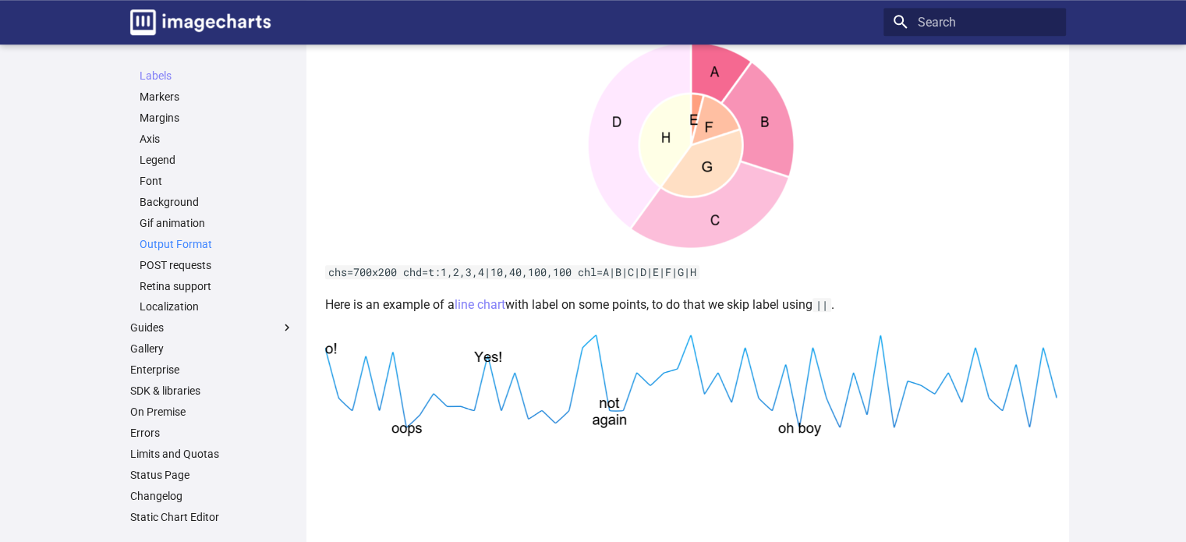
scroll to position [443, 0]
drag, startPoint x: 472, startPoint y: 212, endPoint x: 418, endPoint y: 292, distance: 96.1
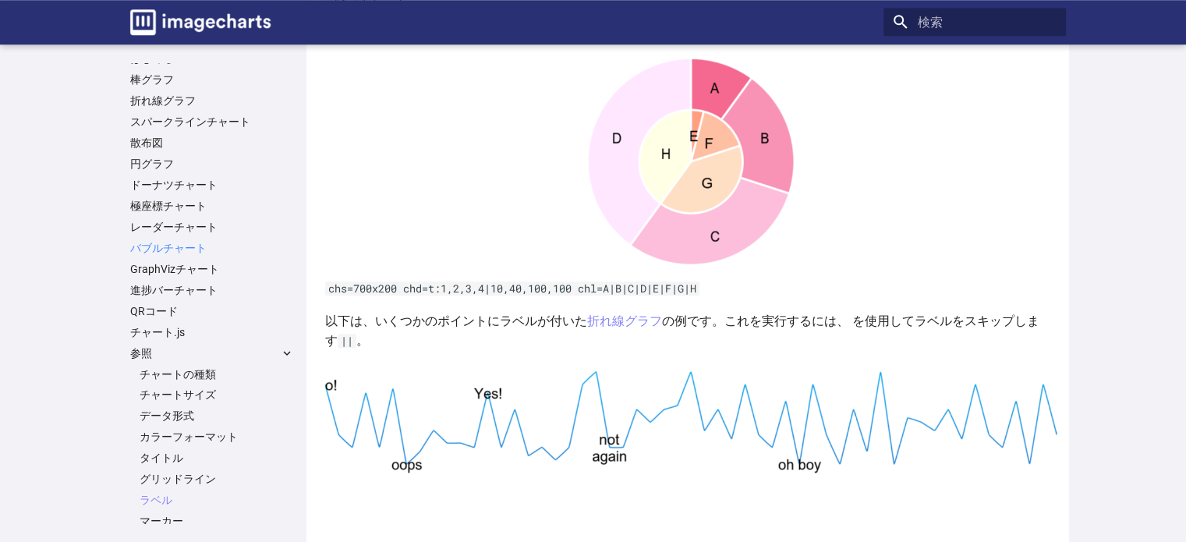
scroll to position [0, 0]
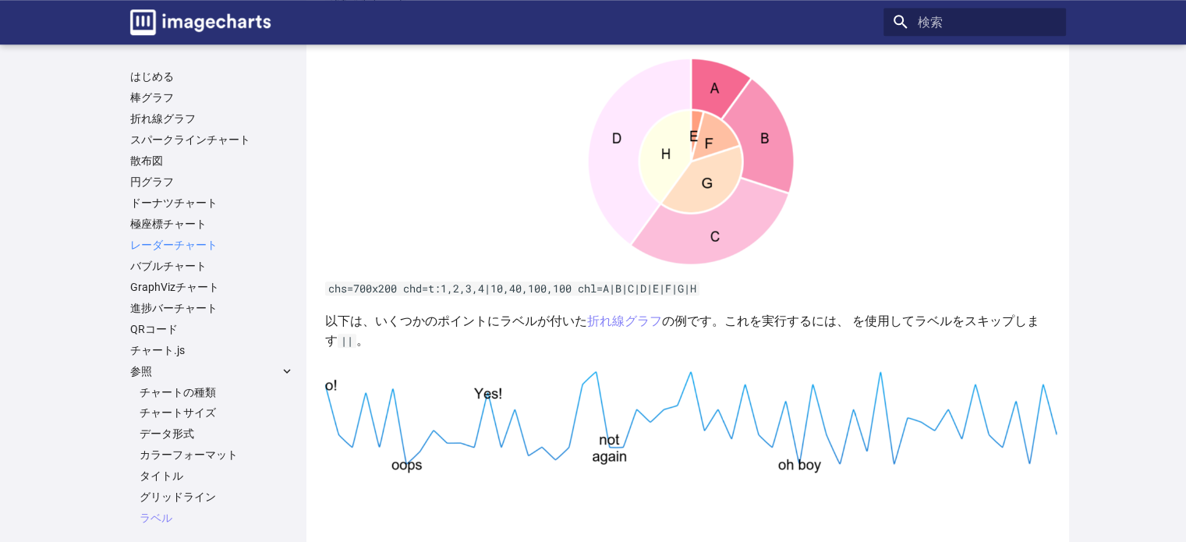
click at [185, 249] on font "レーダーチャート" at bounding box center [173, 245] width 87 height 12
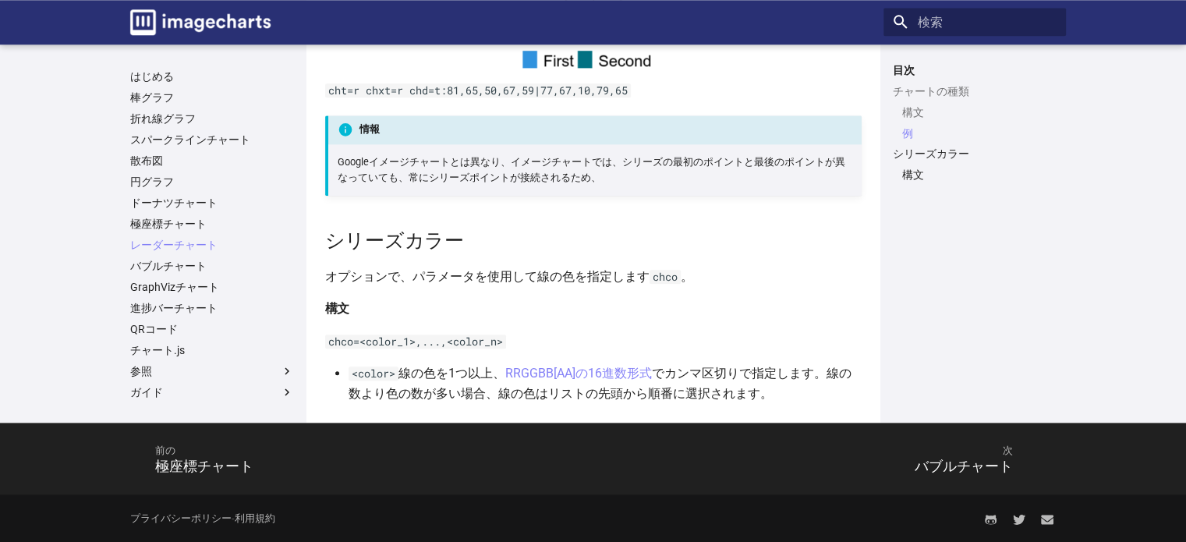
scroll to position [1813, 0]
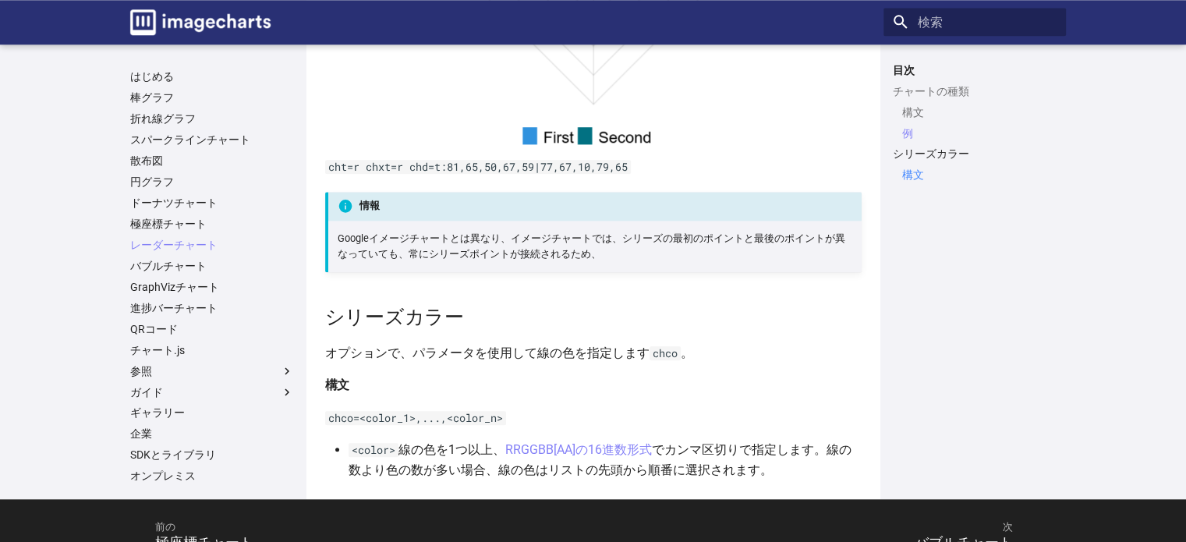
click at [917, 177] on font "構文" at bounding box center [914, 174] width 22 height 12
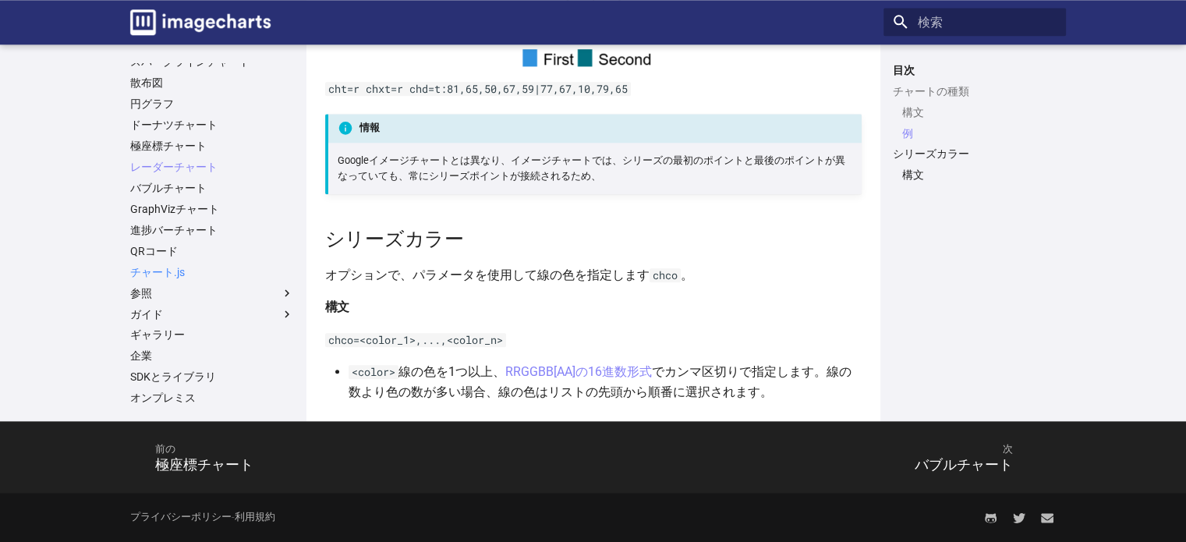
scroll to position [156, 0]
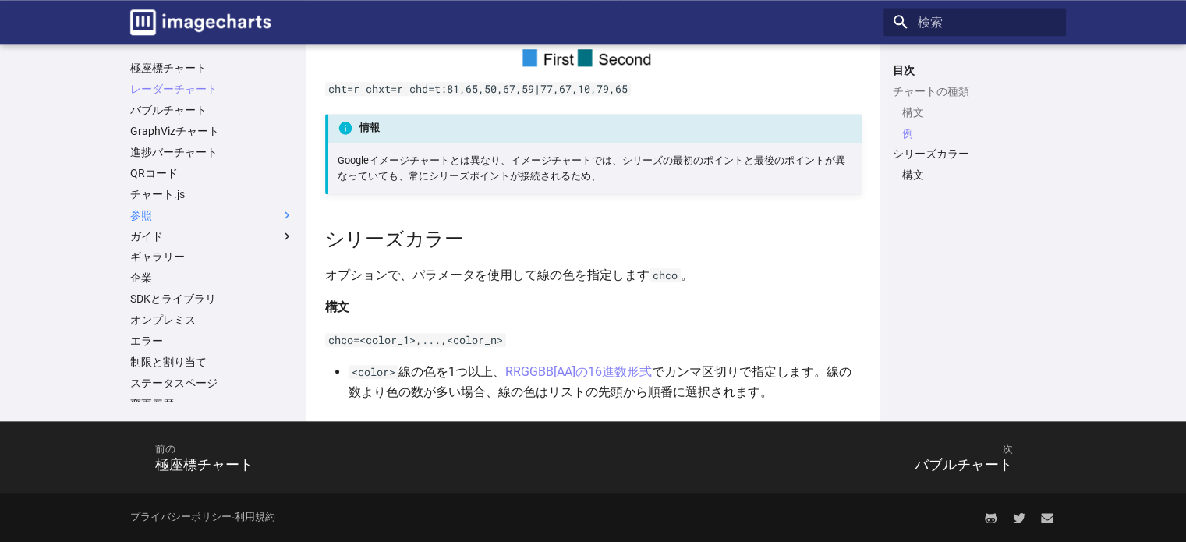
click at [226, 218] on label "参照" at bounding box center [212, 215] width 164 height 14
click at [0, 0] on input "参照" at bounding box center [0, 0] width 0 height 0
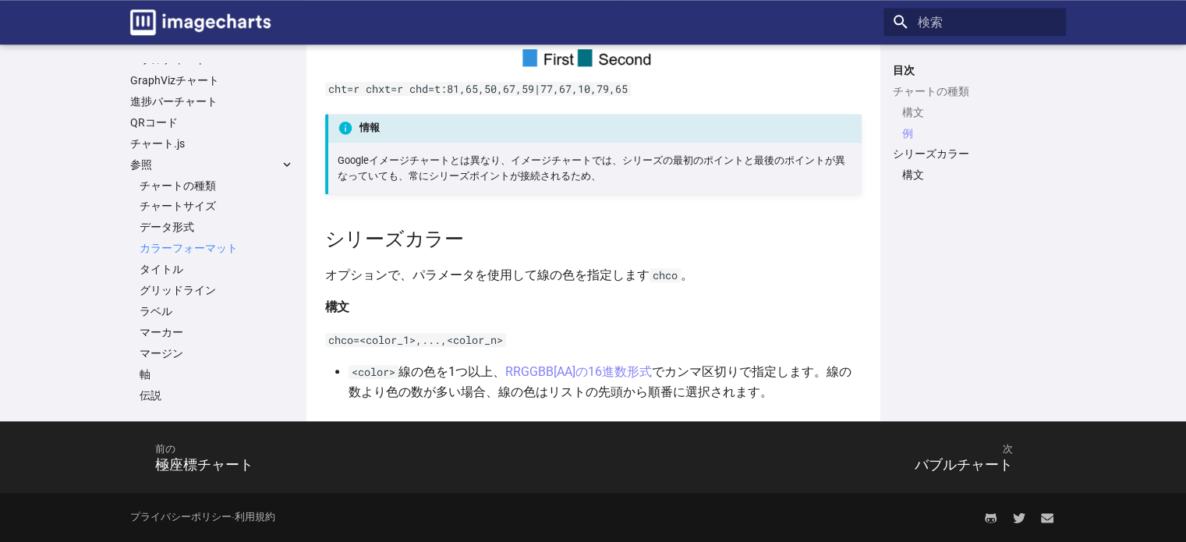
scroll to position [234, 0]
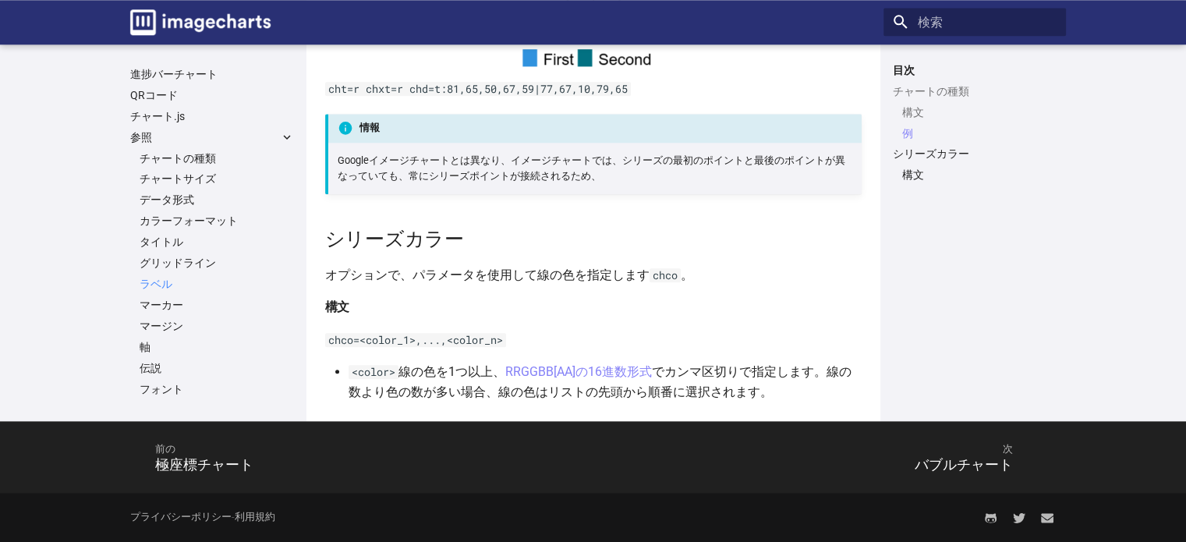
click at [206, 285] on link "ラベル" at bounding box center [217, 284] width 154 height 14
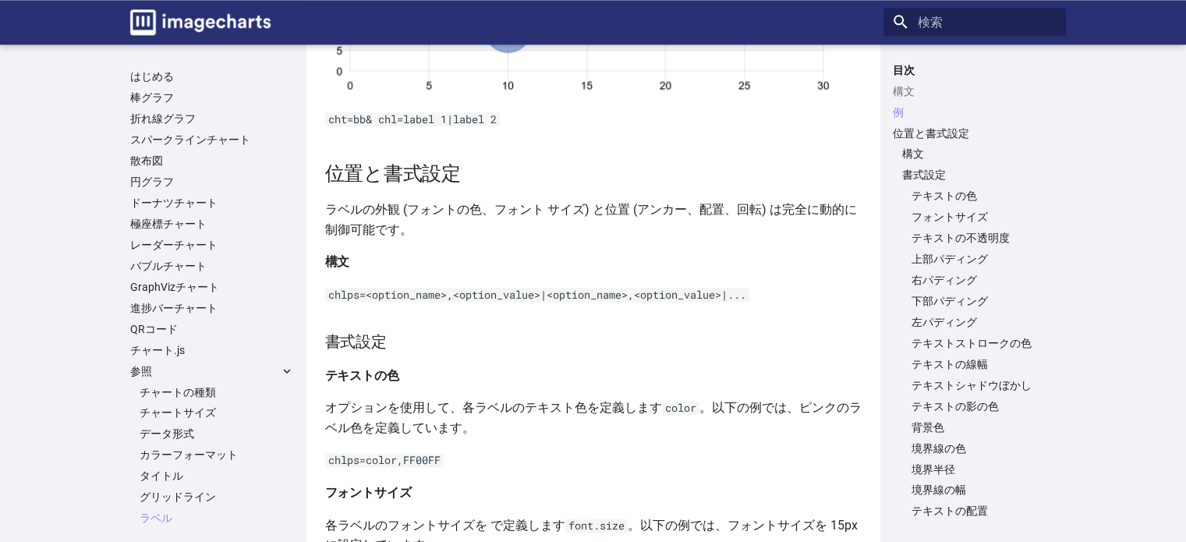
scroll to position [1970, 0]
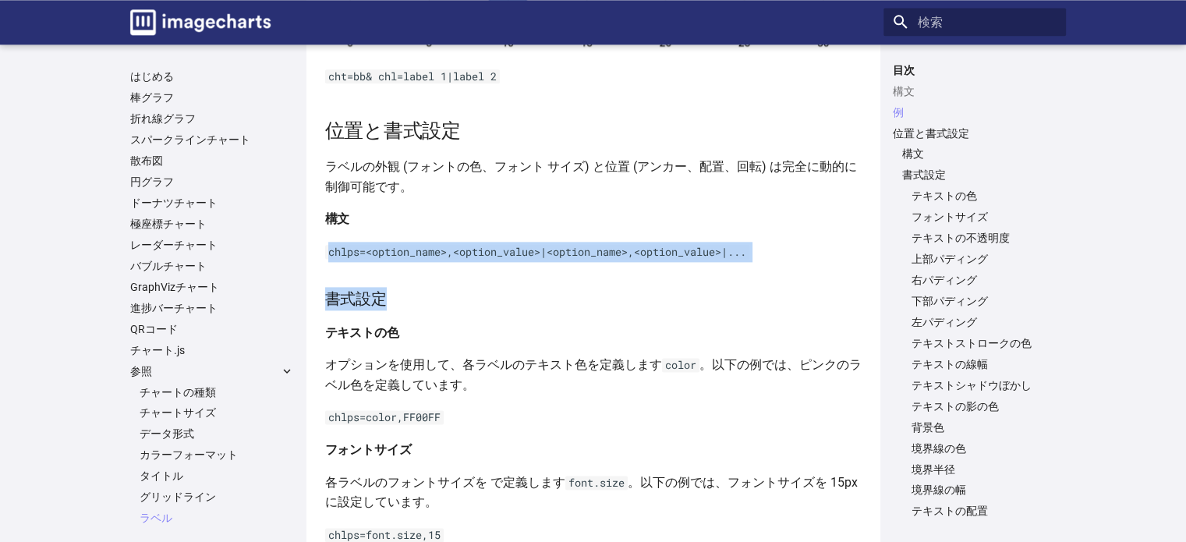
drag, startPoint x: 328, startPoint y: 257, endPoint x: 718, endPoint y: 298, distance: 392.9
click at [683, 303] on h3 "書式設定" at bounding box center [593, 298] width 537 height 23
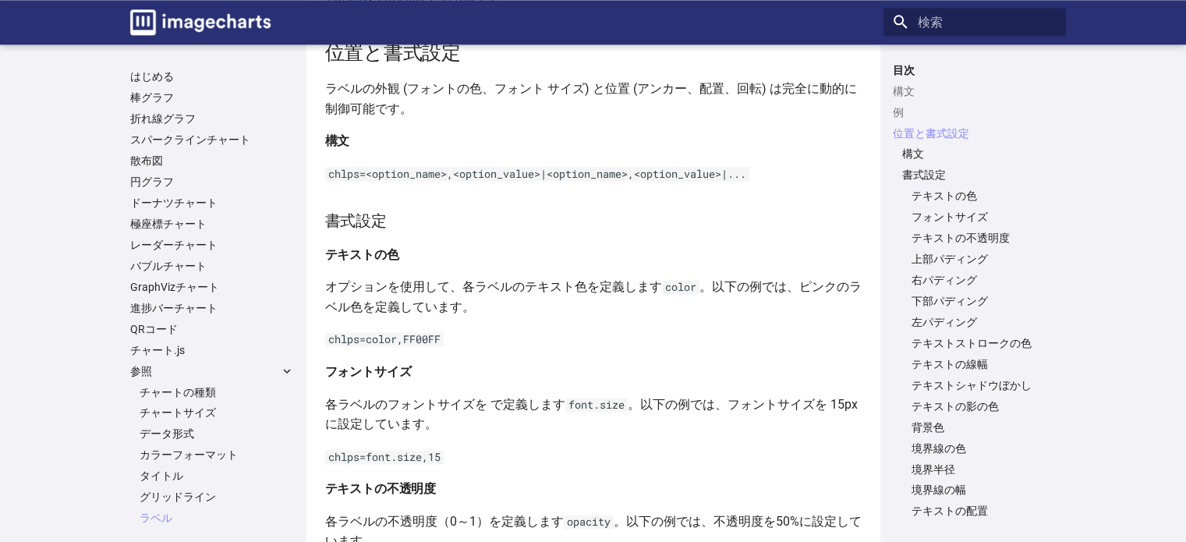
scroll to position [2126, 0]
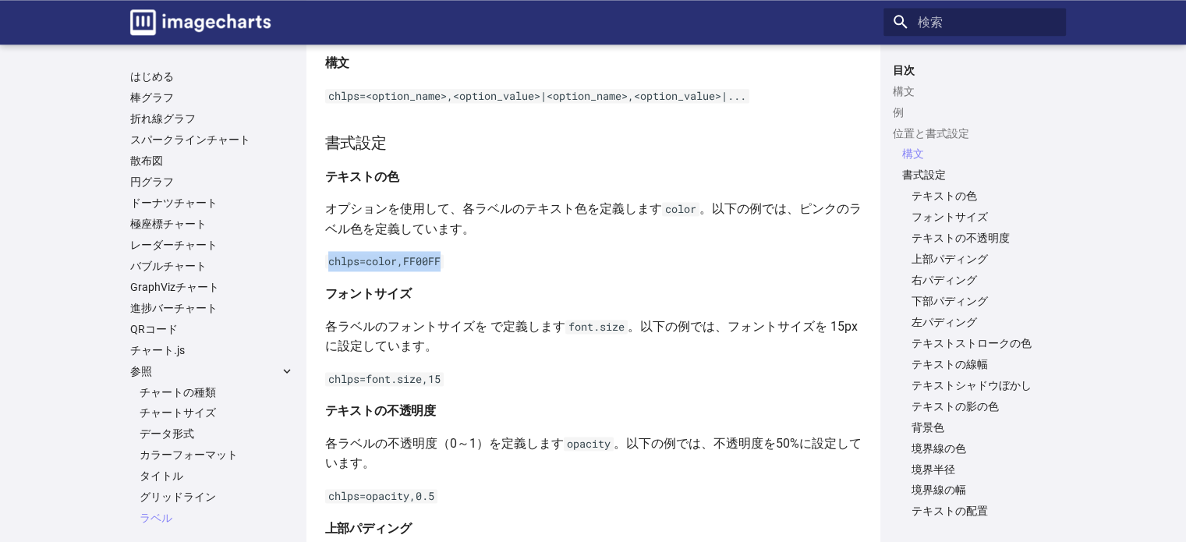
drag, startPoint x: 329, startPoint y: 264, endPoint x: 456, endPoint y: 266, distance: 127.2
click at [456, 266] on p "chlps=color,FF00FF" at bounding box center [593, 261] width 537 height 20
copy code "chlps=color,FF00FF"
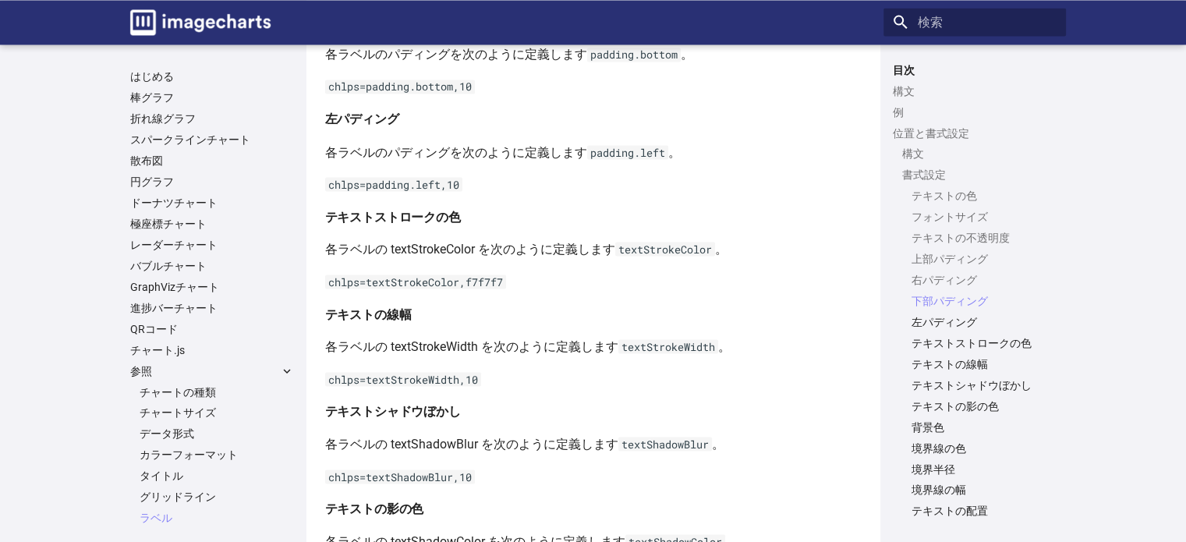
scroll to position [2828, 0]
drag, startPoint x: 326, startPoint y: 283, endPoint x: 520, endPoint y: 286, distance: 193.5
click at [520, 286] on p "chlps=textStrokeColor,f7f7f7" at bounding box center [593, 281] width 537 height 20
copy code "chlps=textStrokeColor,f7f7f7"
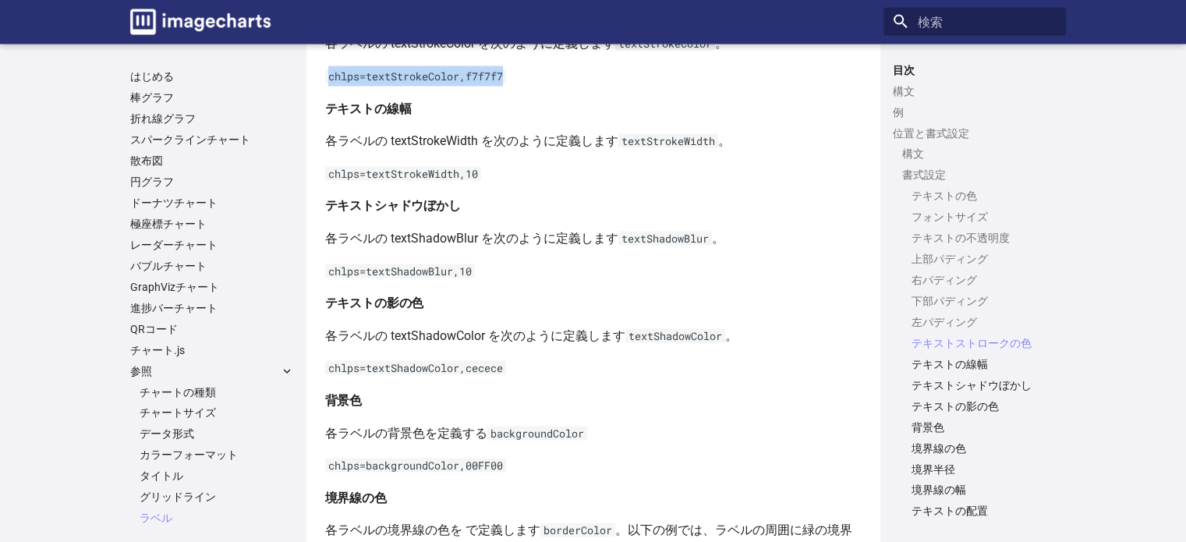
scroll to position [3062, 0]
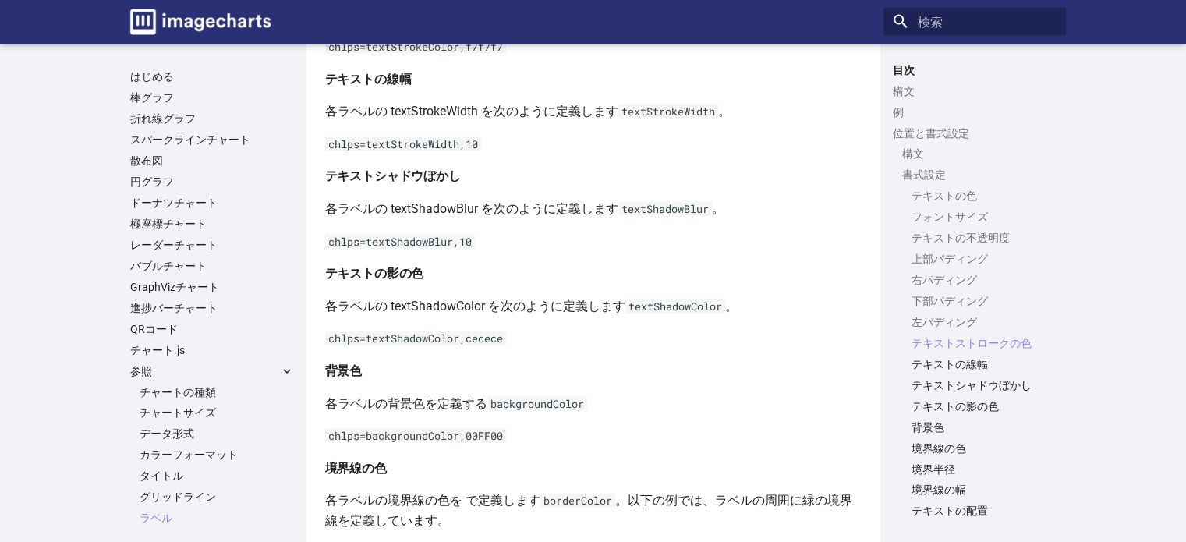
click at [445, 239] on code "chlps=textShadowBlur,10" at bounding box center [400, 242] width 150 height 14
click at [488, 212] on font "各ラベルの textShadowBlur を次のように定義します" at bounding box center [471, 208] width 293 height 15
drag, startPoint x: 325, startPoint y: 148, endPoint x: 488, endPoint y: 143, distance: 163.1
click at [488, 143] on p "chlps=textStrokeWidth,10" at bounding box center [593, 144] width 537 height 20
copy code "chlps=textStrokeWidth,10"
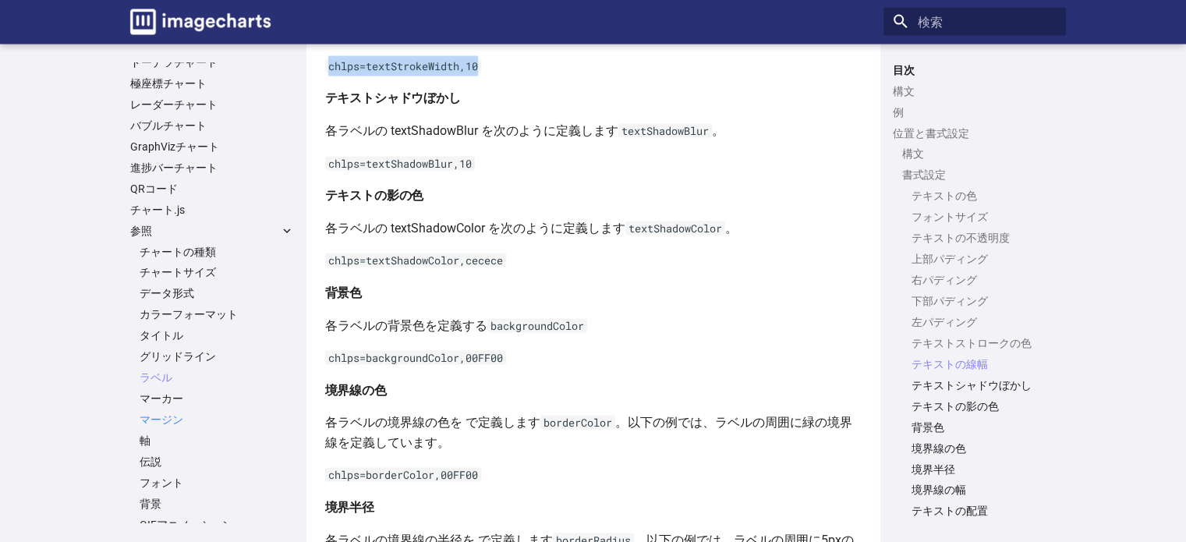
scroll to position [156, 0]
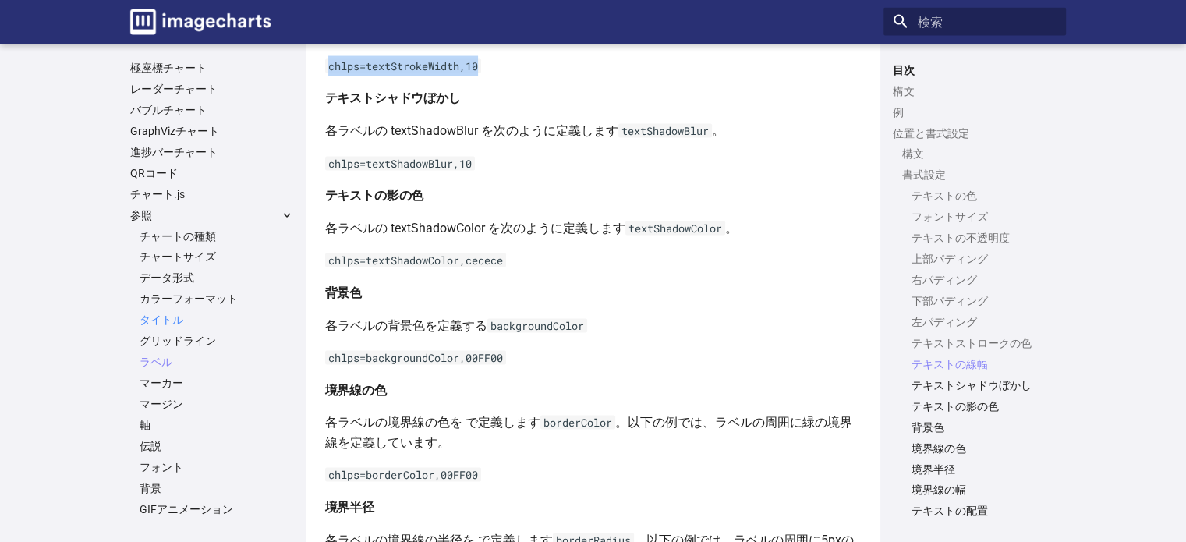
click at [164, 318] on font "タイトル" at bounding box center [162, 320] width 44 height 12
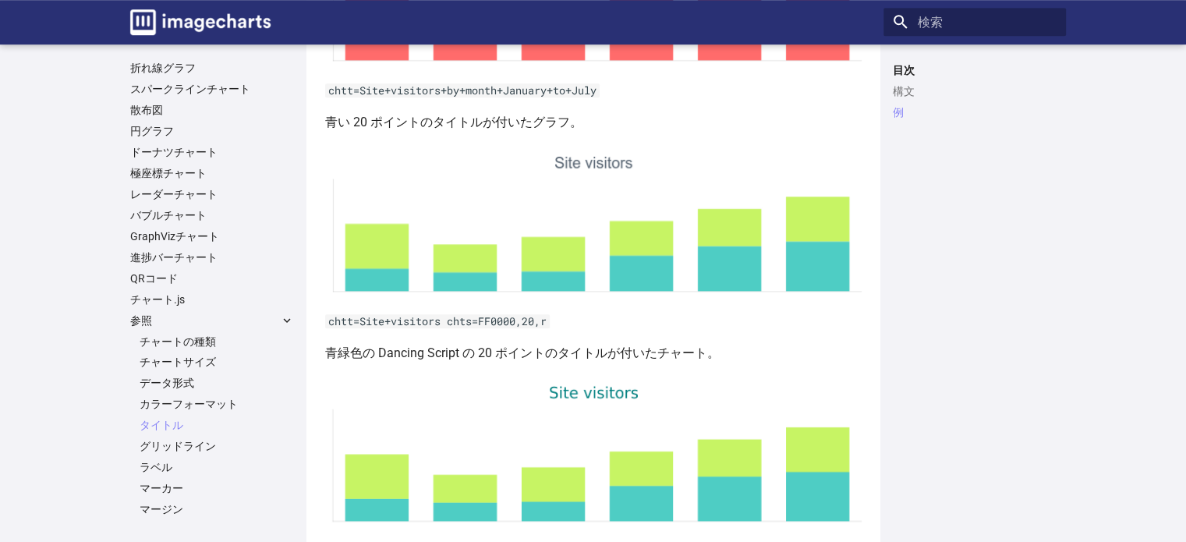
scroll to position [78, 0]
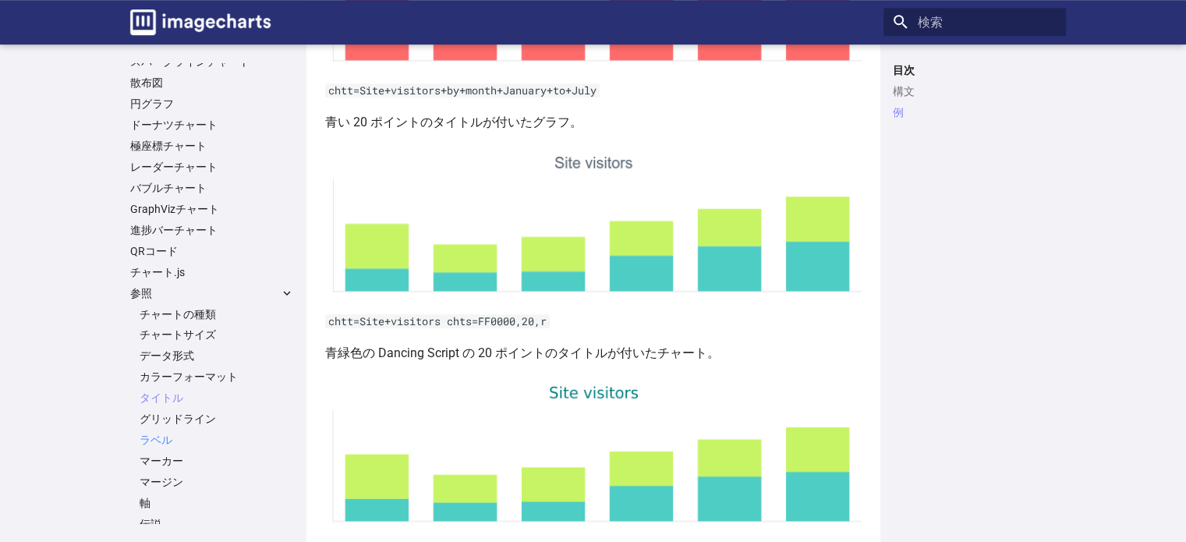
click at [165, 441] on font "ラベル" at bounding box center [156, 440] width 33 height 12
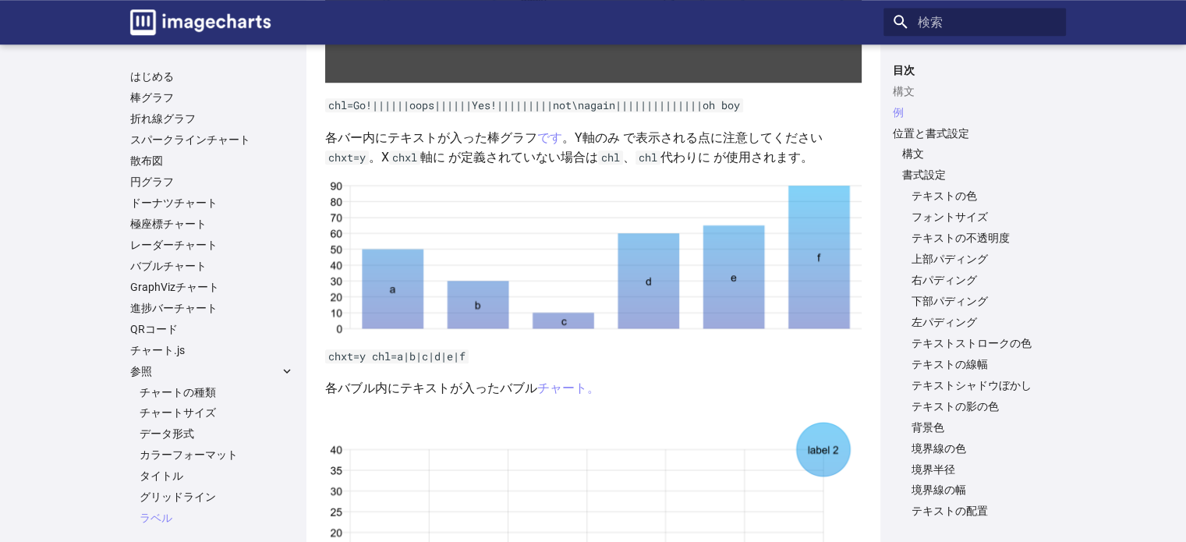
scroll to position [1404, 0]
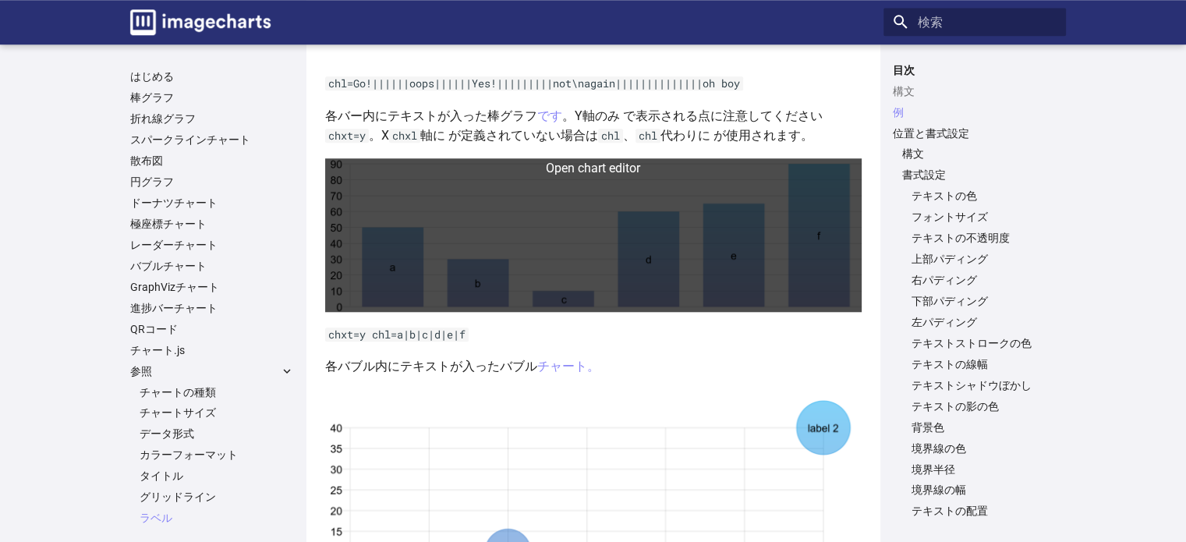
click at [623, 247] on link at bounding box center [593, 235] width 537 height 154
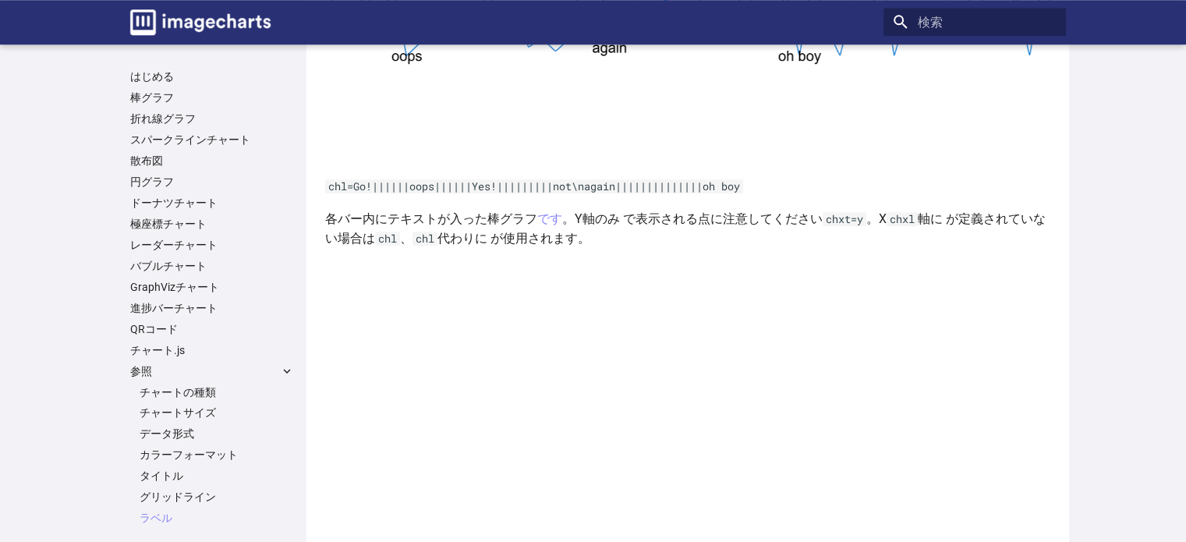
scroll to position [1560, 0]
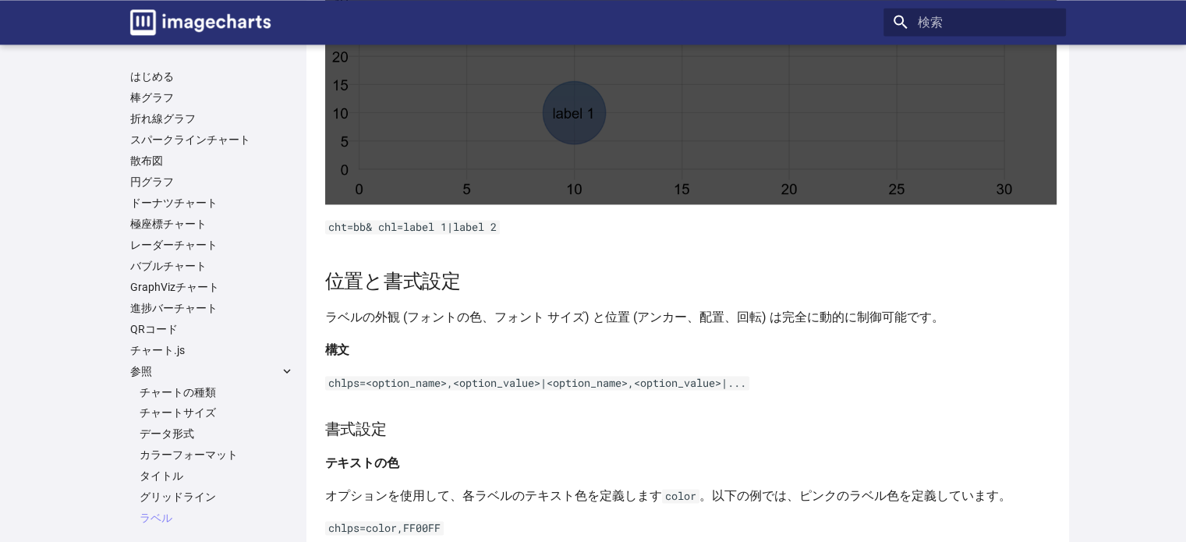
scroll to position [2262, 0]
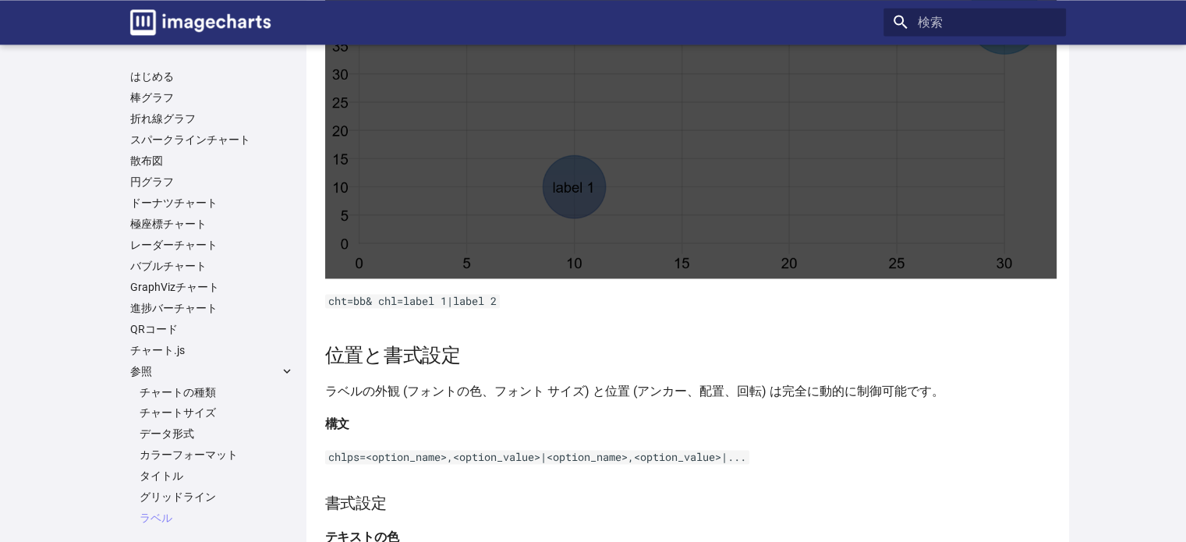
click at [758, 235] on link at bounding box center [691, 122] width 732 height 314
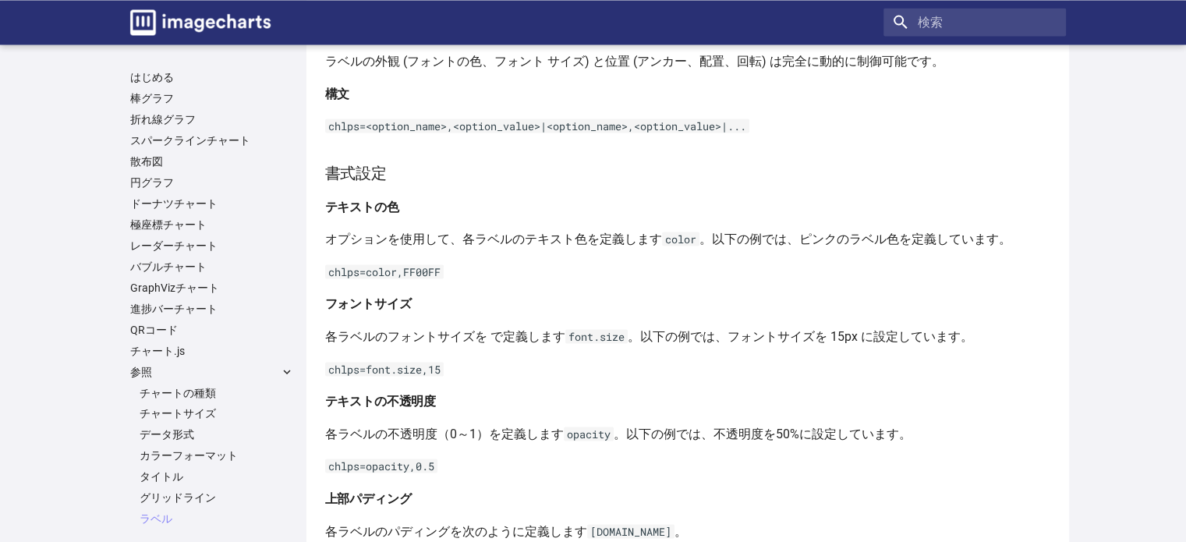
scroll to position [2886, 0]
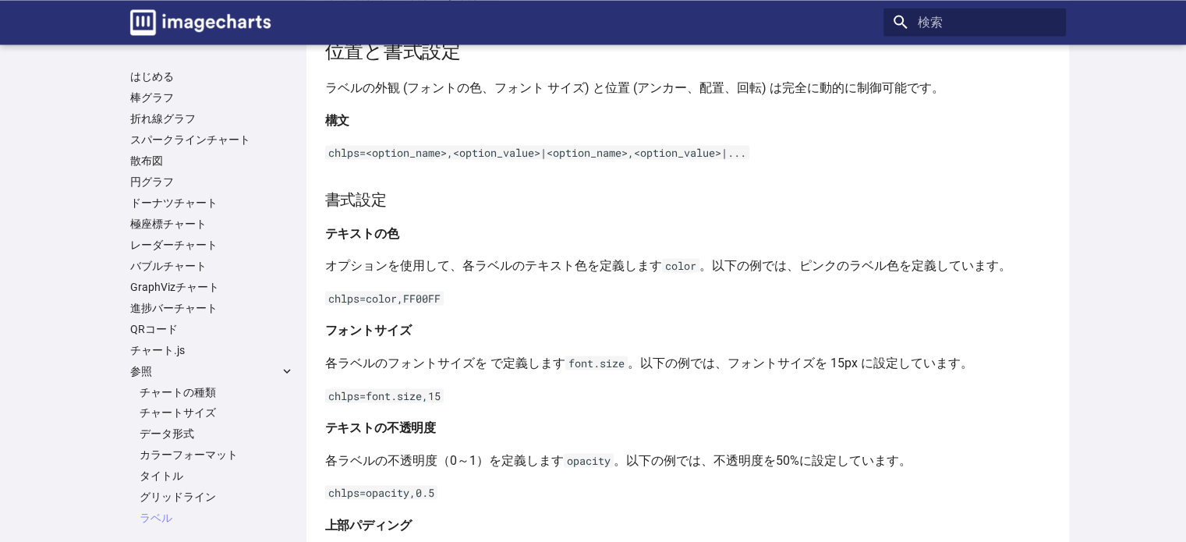
click at [443, 157] on code "chlps=<option_name>,<option_value>|<option_name>,<option_value>|..." at bounding box center [537, 152] width 424 height 14
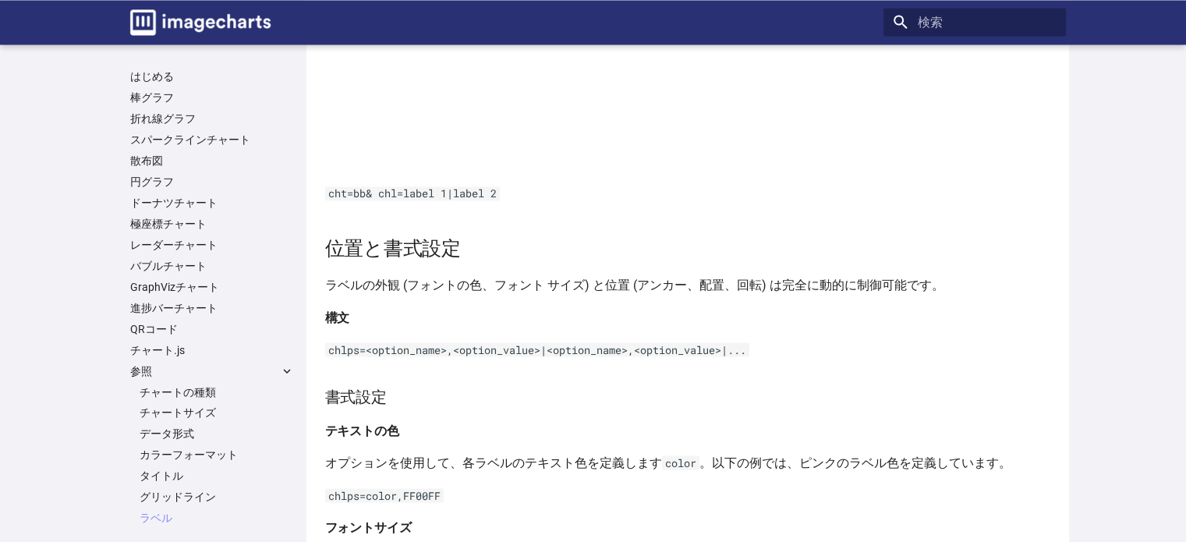
scroll to position [2652, 0]
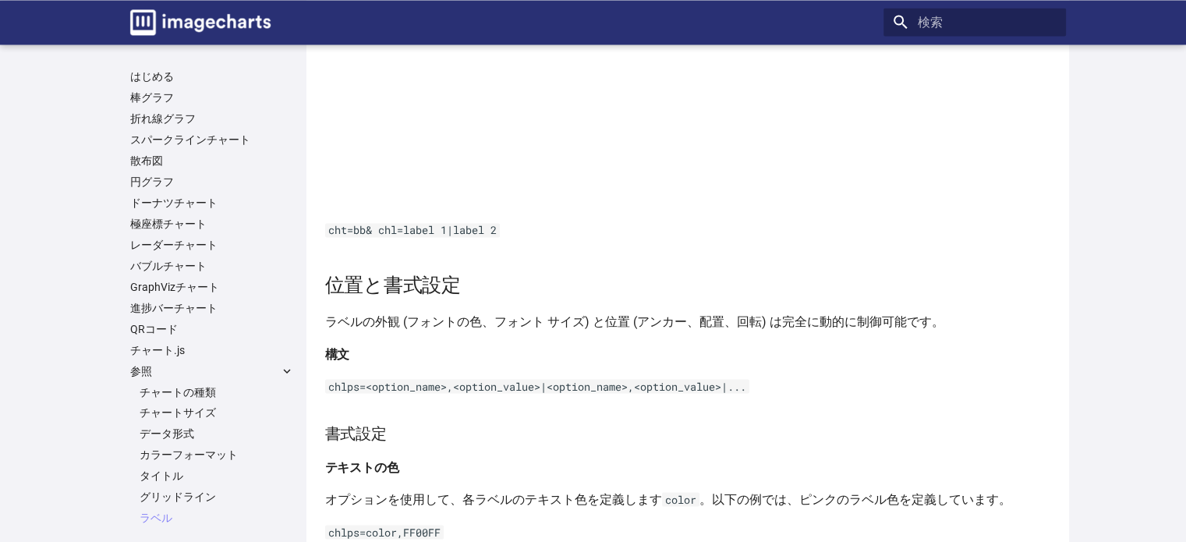
click at [350, 388] on code "chlps=<option_name>,<option_value>|<option_name>,<option_value>|..." at bounding box center [537, 386] width 424 height 14
click at [349, 388] on code "chlps=<option_name>,<option_value>|<option_name>,<option_value>|..." at bounding box center [537, 386] width 424 height 14
copy code "chlps"
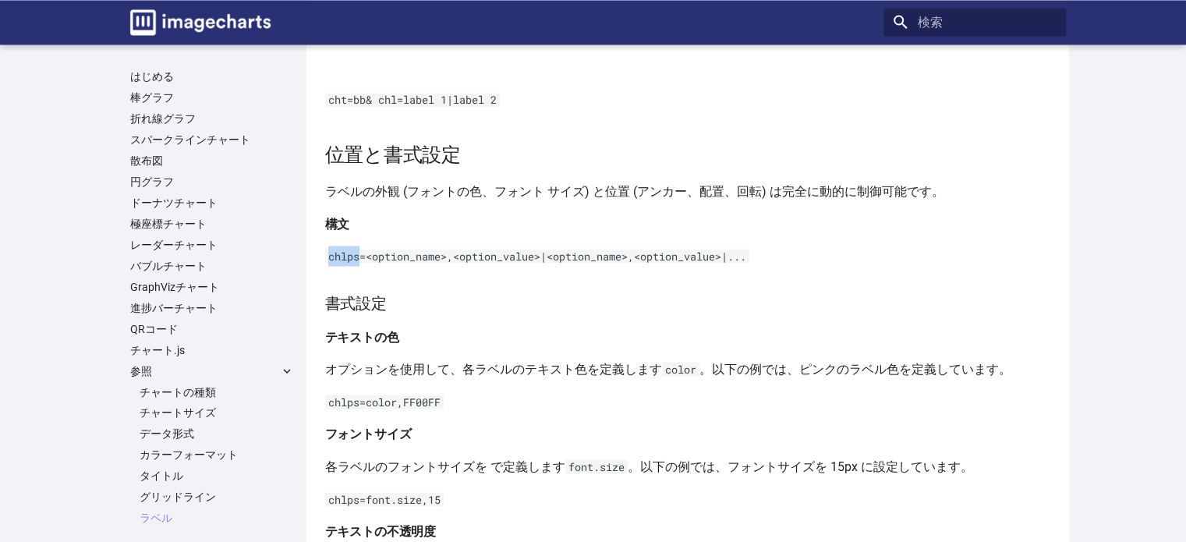
scroll to position [2808, 0]
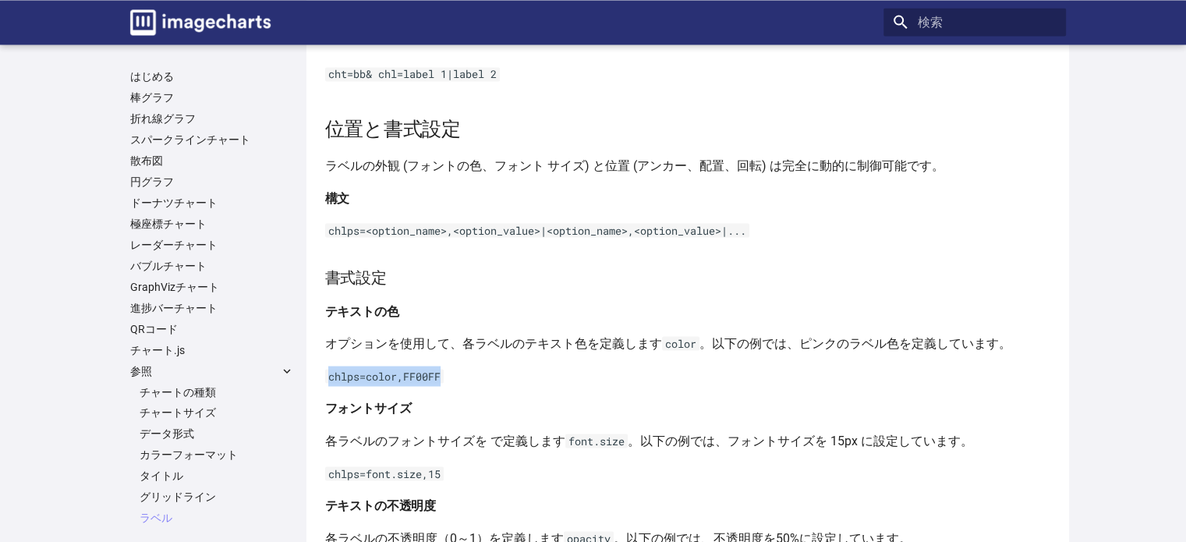
drag, startPoint x: 325, startPoint y: 374, endPoint x: 446, endPoint y: 372, distance: 121.7
click at [446, 372] on p "chlps=color,FF00FF" at bounding box center [691, 376] width 732 height 20
copy code "chlps=color,FF00FF"
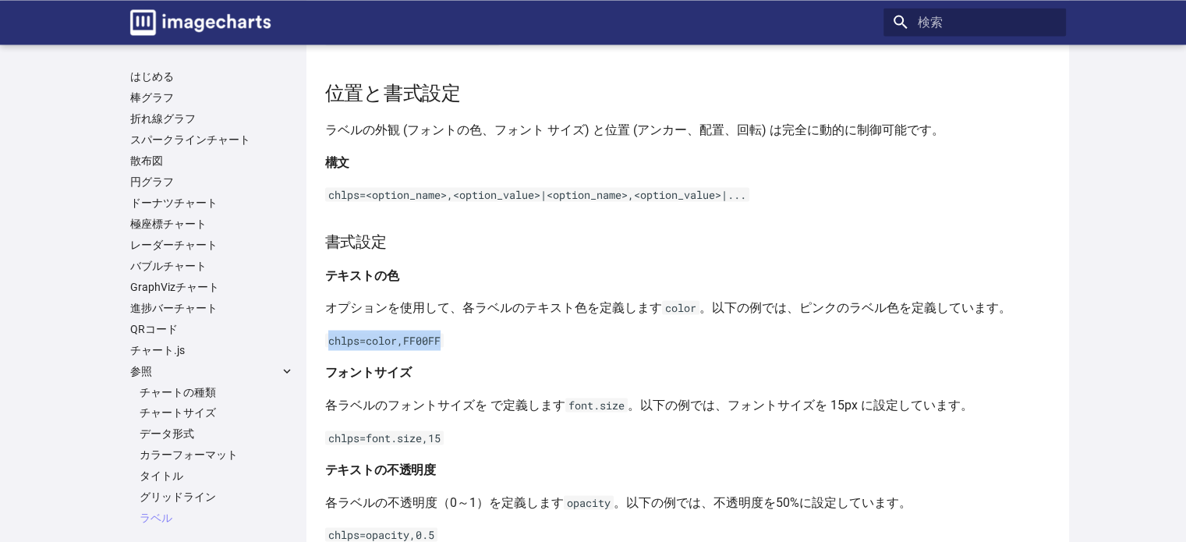
scroll to position [2964, 0]
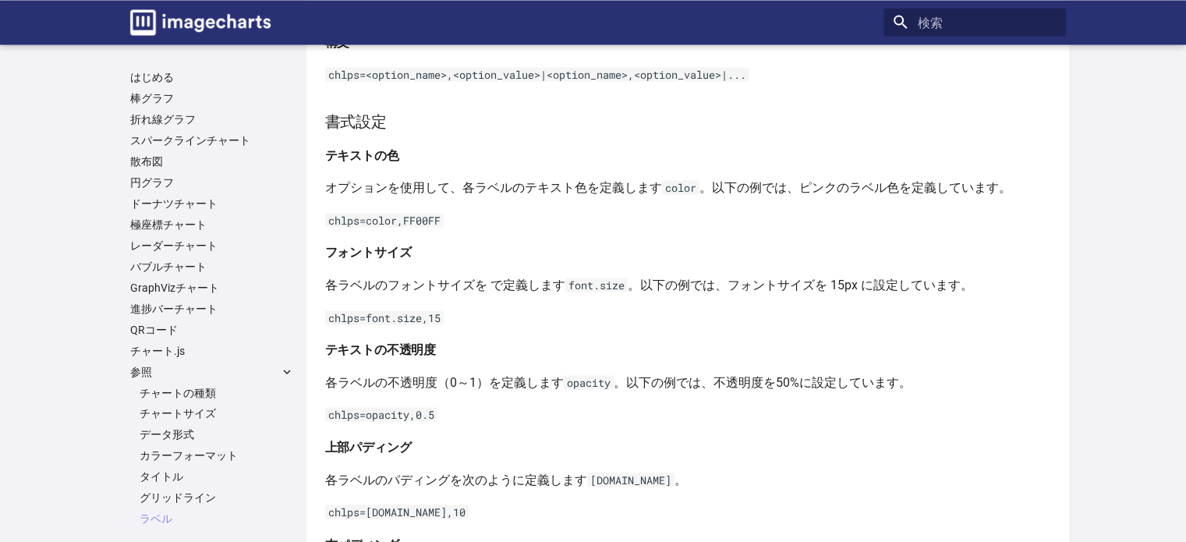
click at [451, 308] on p "chlps=font.size,15" at bounding box center [691, 317] width 732 height 20
drag, startPoint x: 325, startPoint y: 314, endPoint x: 454, endPoint y: 324, distance: 129.8
click at [454, 324] on p "chlps=font.size,15" at bounding box center [691, 317] width 732 height 20
copy code "chlps=font.size,15"
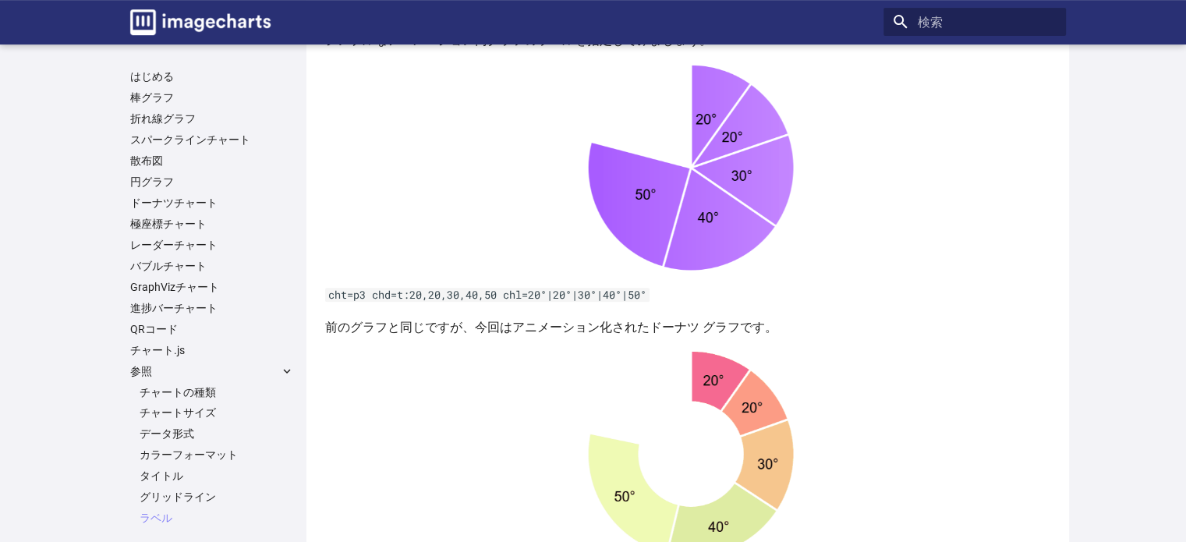
scroll to position [87, 0]
